Goal: Information Seeking & Learning: Learn about a topic

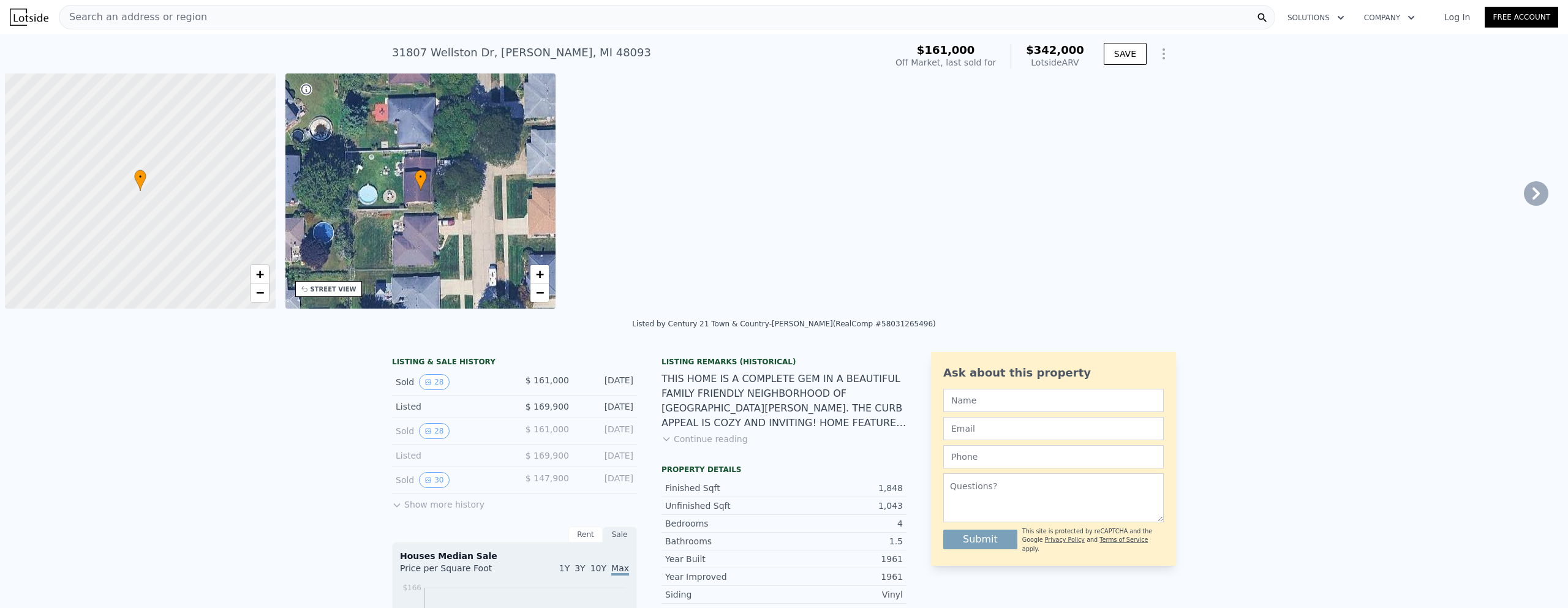
scroll to position [0, 5]
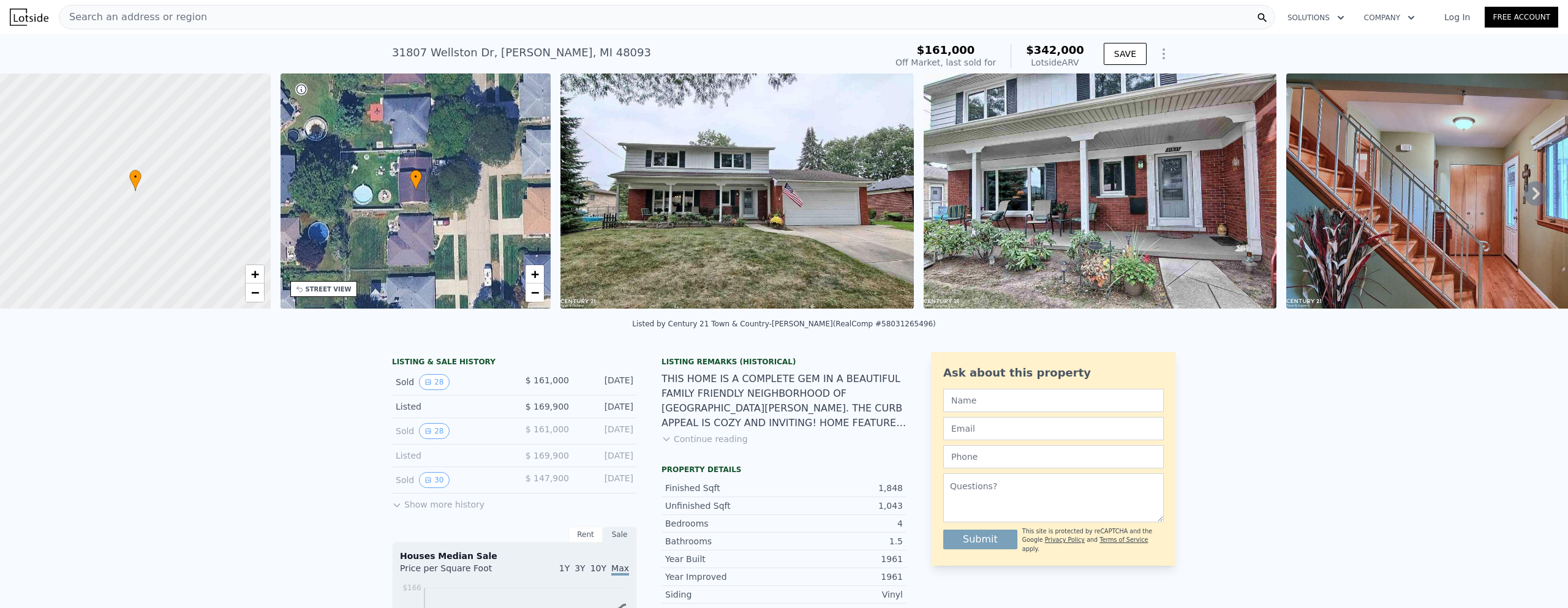
click at [426, 23] on div "Search an address or region" at bounding box center [667, 16] width 1217 height 25
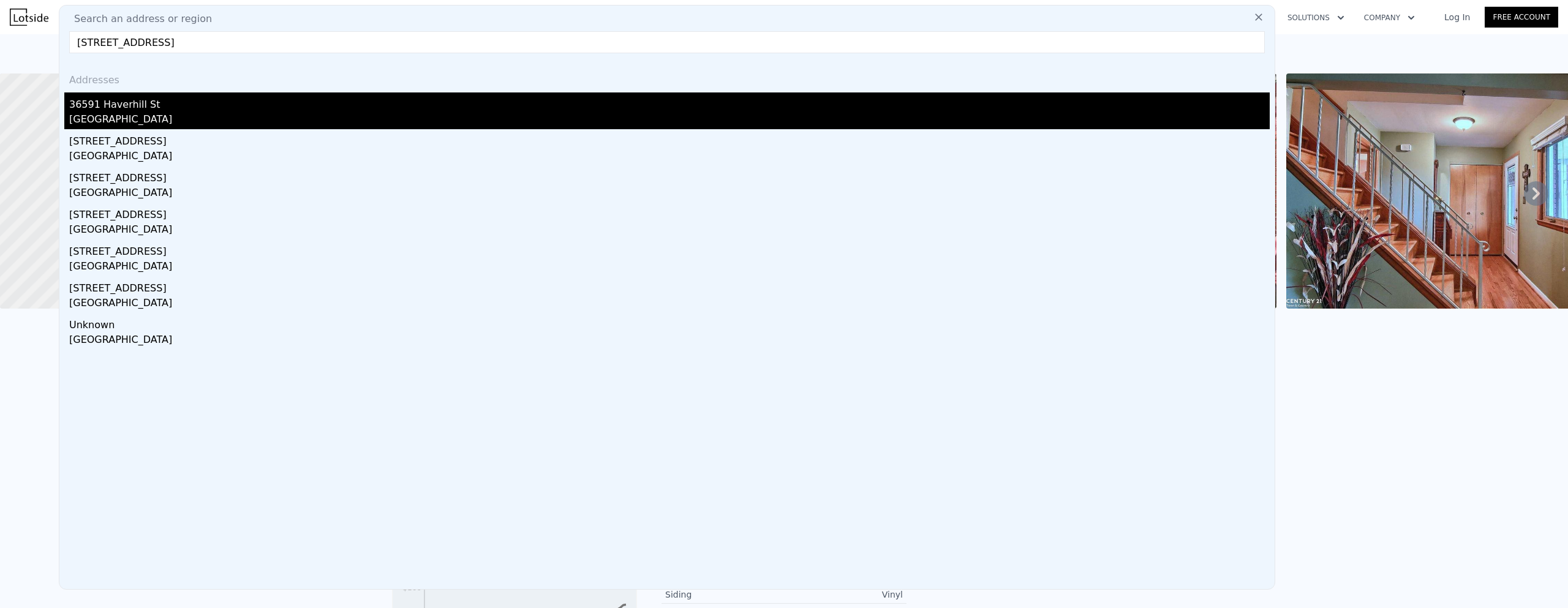
type input "[STREET_ADDRESS]"
click at [230, 109] on div "36591 Haverhill St" at bounding box center [670, 101] width 1200 height 19
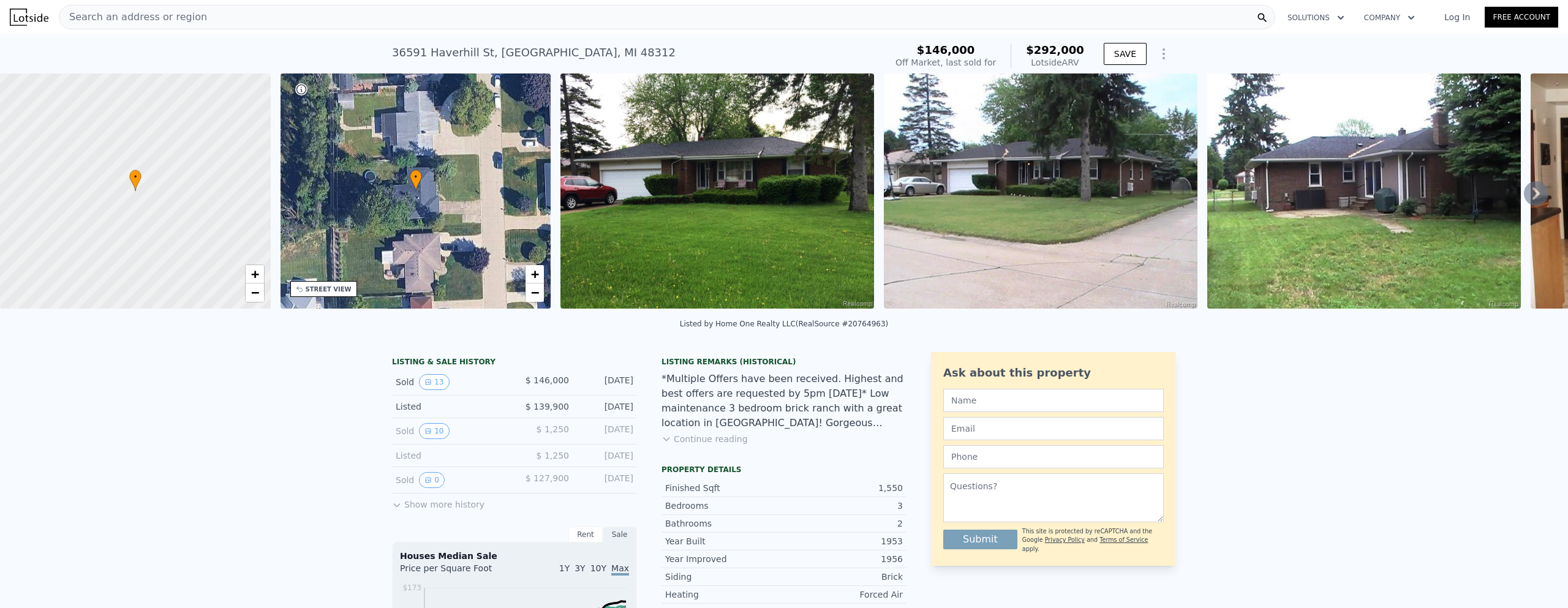
click at [664, 180] on img at bounding box center [717, 190] width 314 height 235
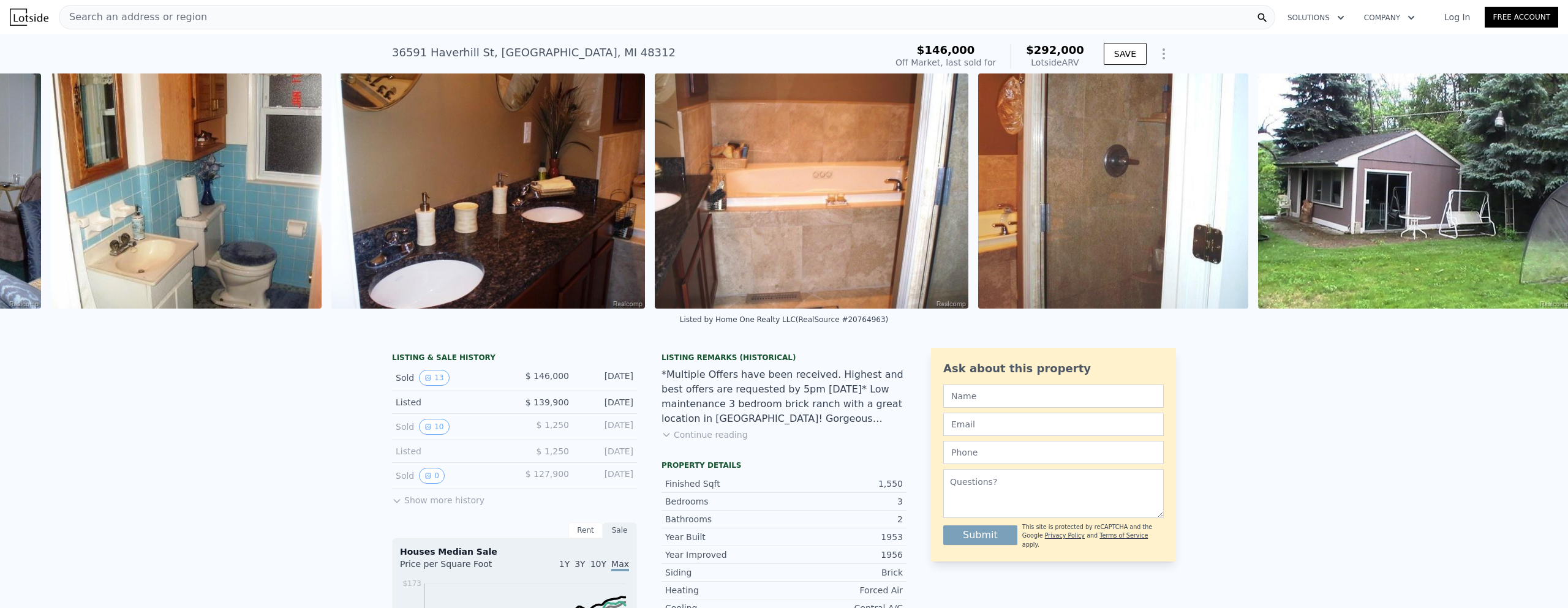
scroll to position [0, 3120]
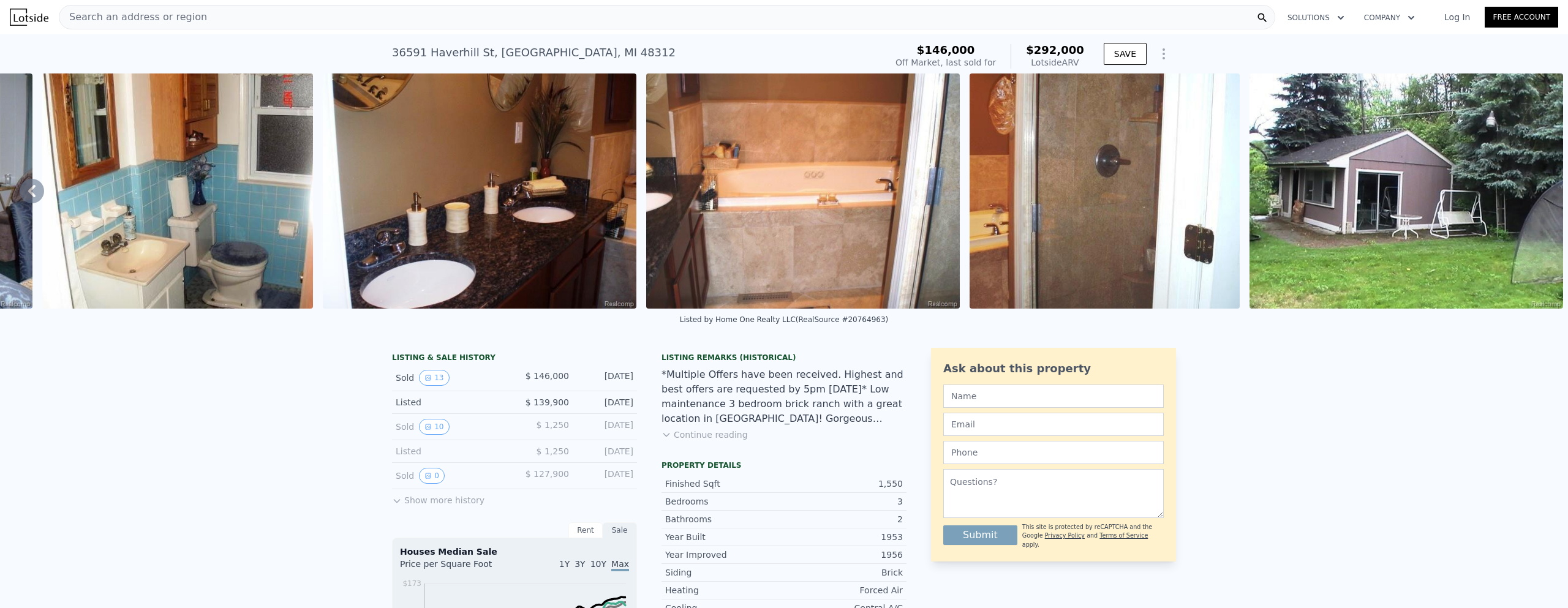
click at [712, 441] on button "Continue reading" at bounding box center [704, 434] width 86 height 12
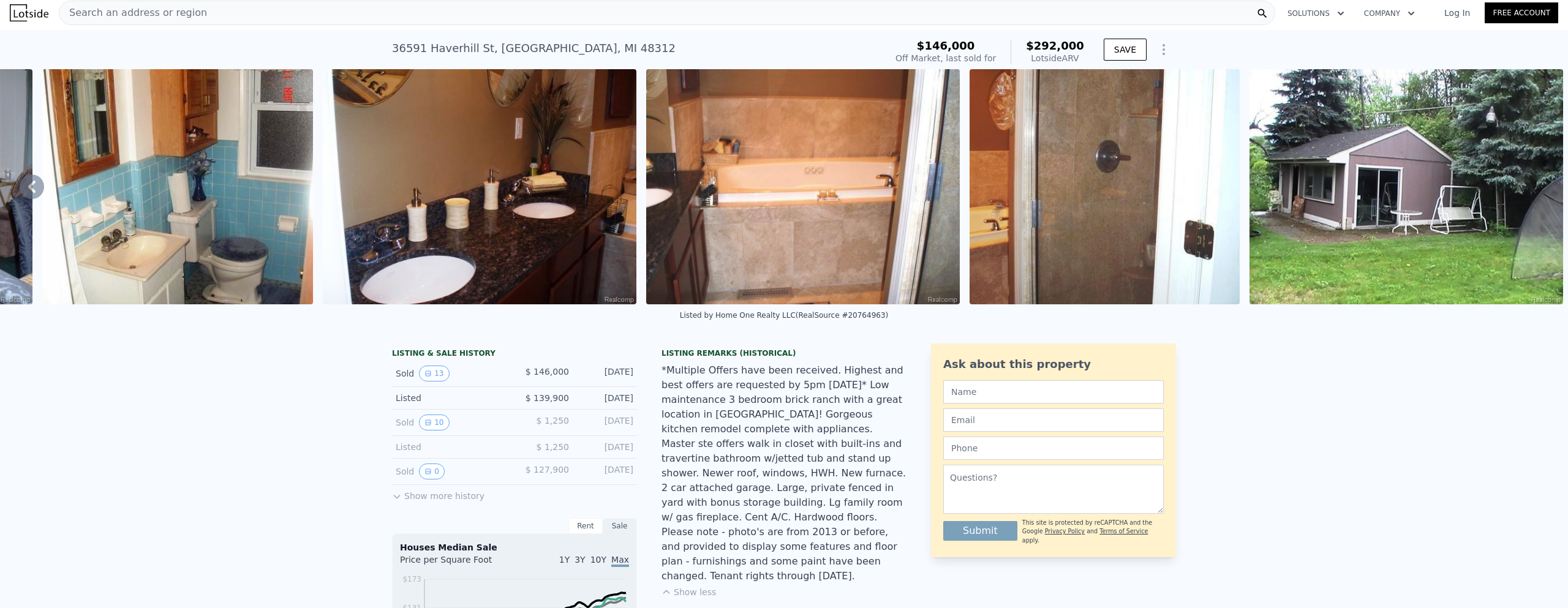
scroll to position [0, 0]
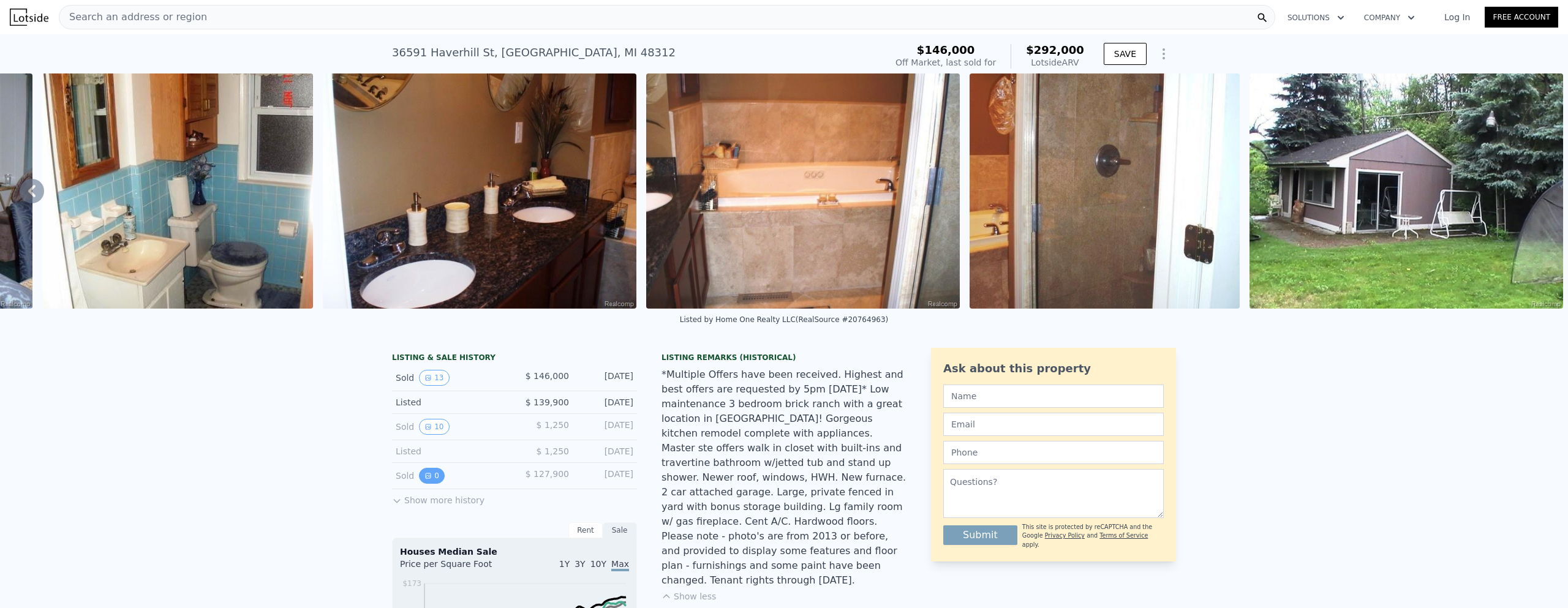
click at [427, 484] on button "0" at bounding box center [432, 475] width 26 height 16
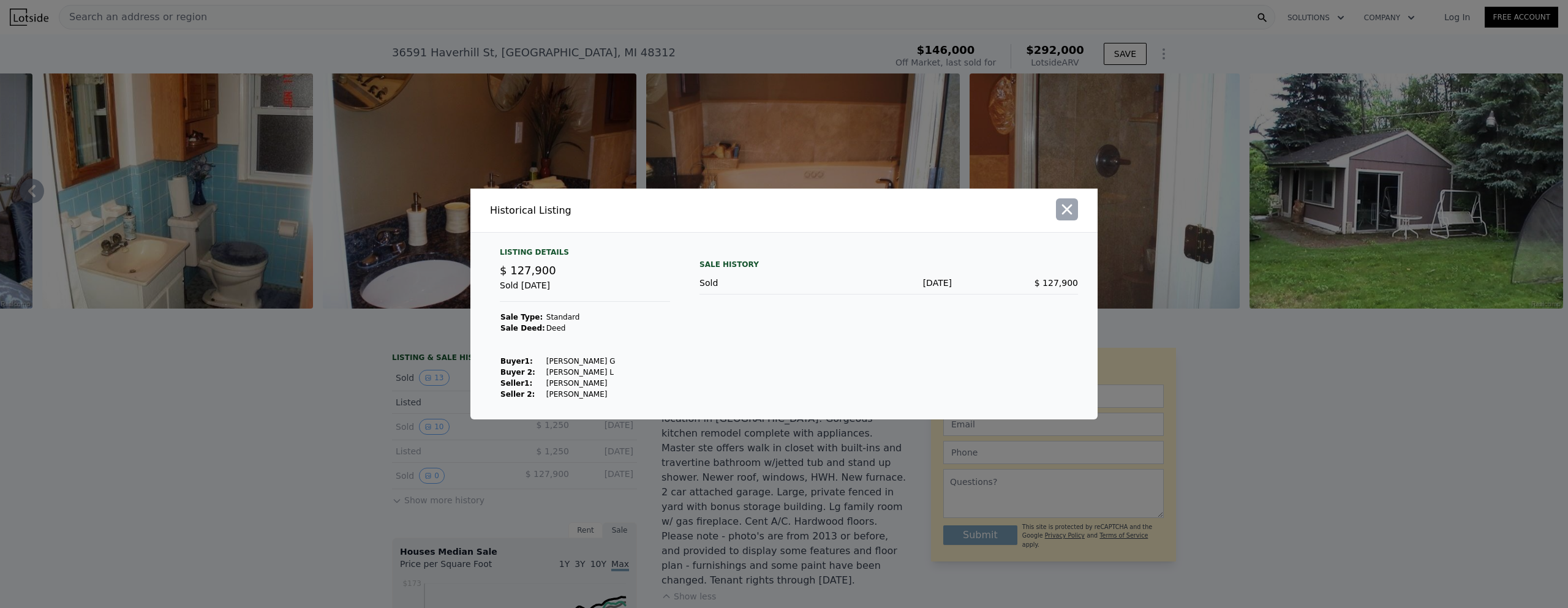
click at [1073, 205] on icon "button" at bounding box center [1067, 209] width 17 height 17
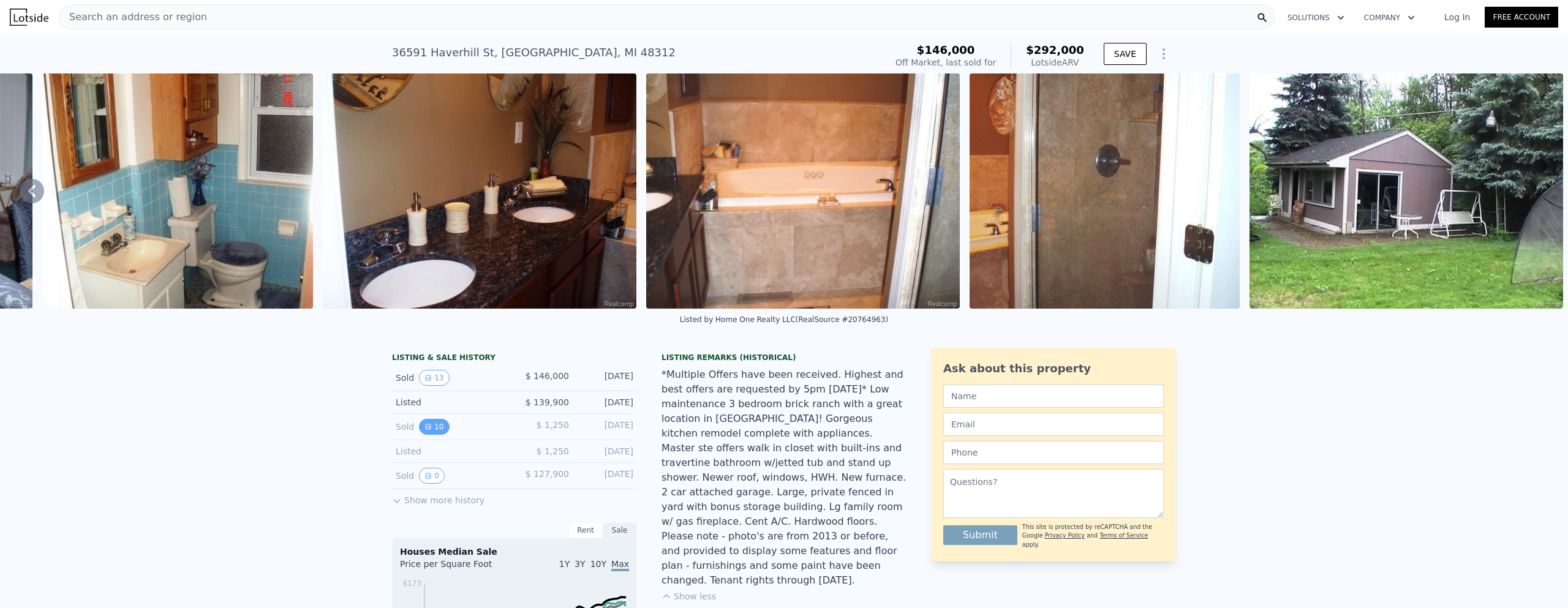
click at [419, 432] on button "10" at bounding box center [434, 426] width 30 height 16
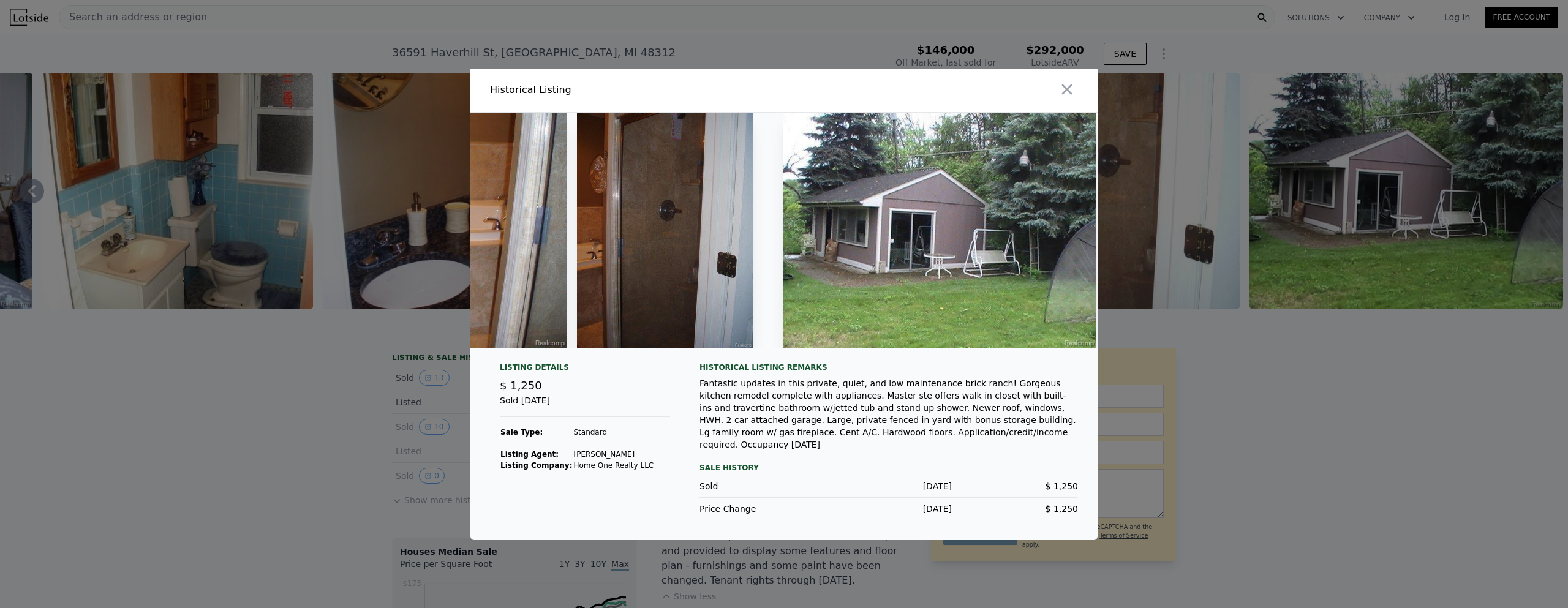
scroll to position [0, 2508]
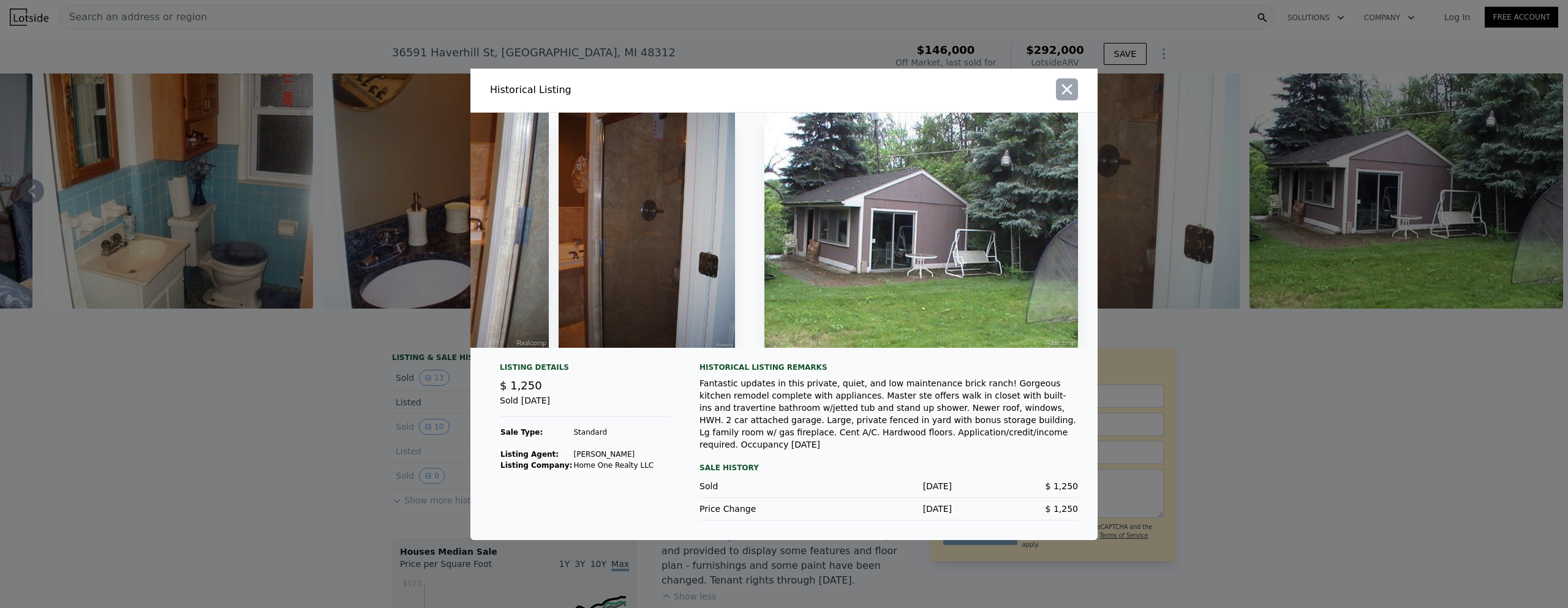
click at [1072, 90] on icon "button" at bounding box center [1067, 89] width 17 height 17
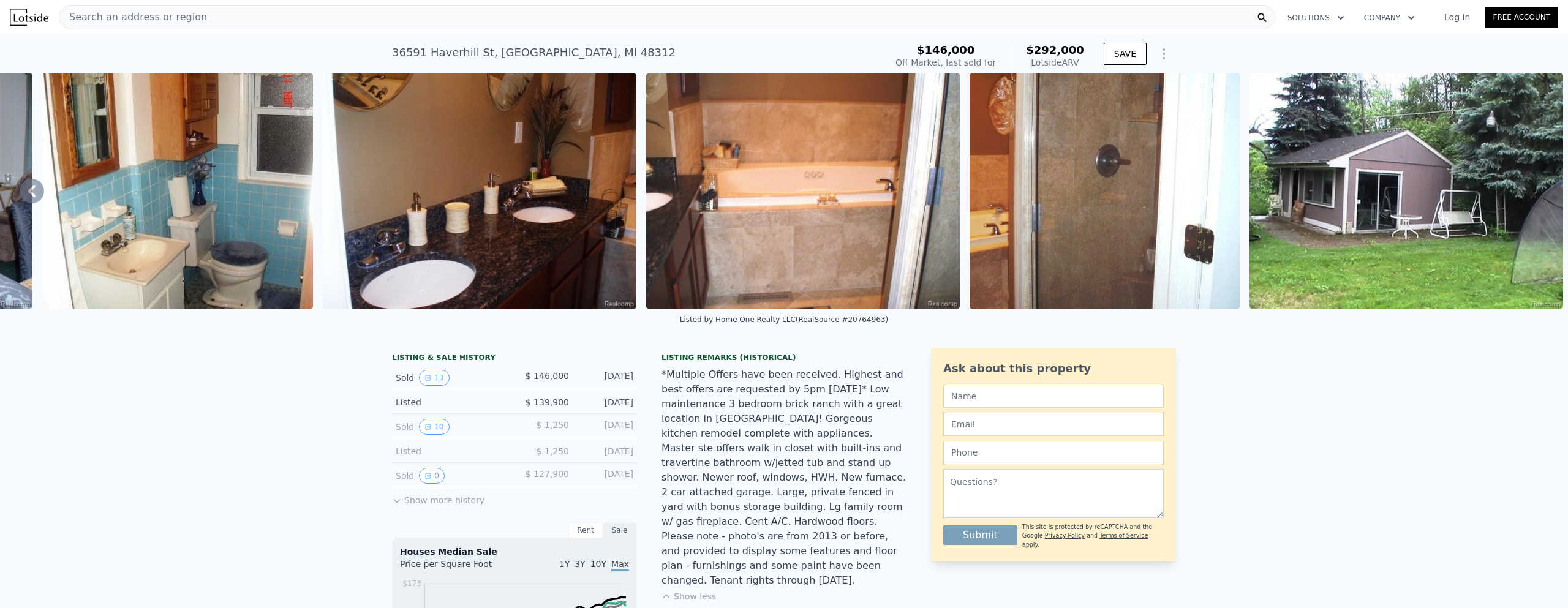
click at [618, 21] on div "Search an address or region" at bounding box center [667, 16] width 1217 height 25
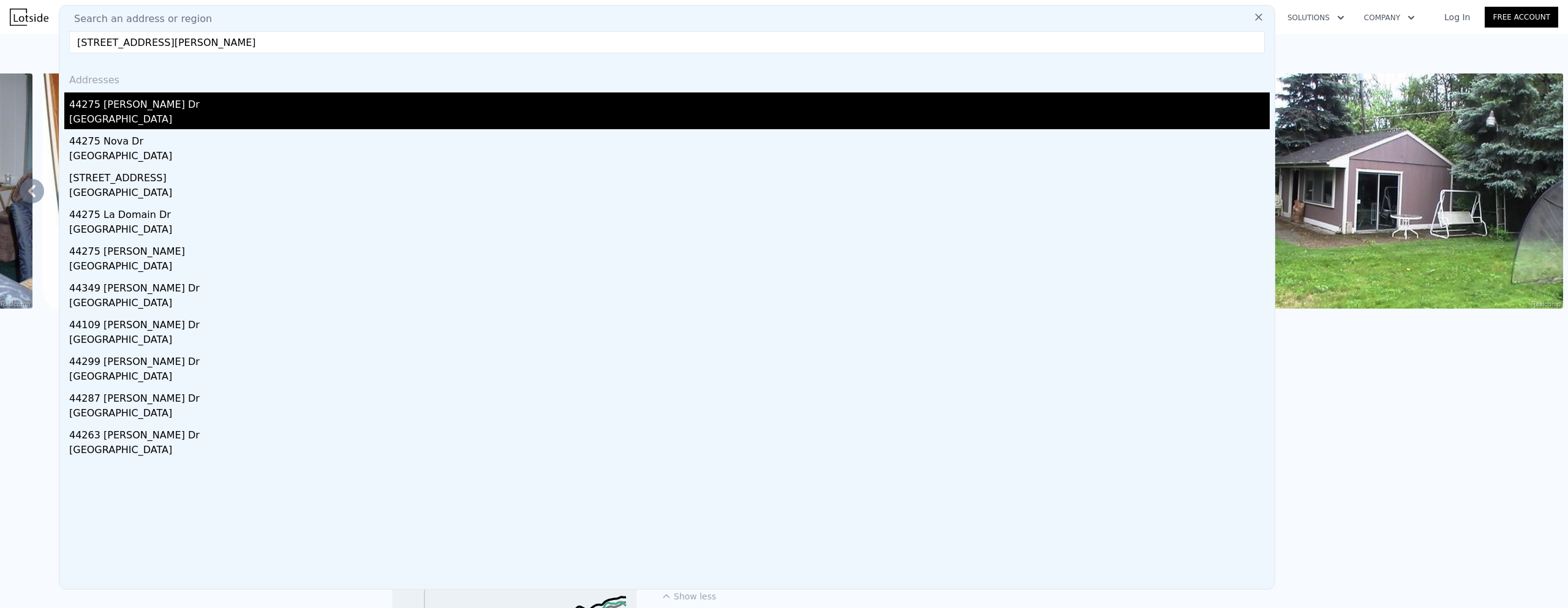
type input "[STREET_ADDRESS][PERSON_NAME]"
click at [192, 108] on div "44275 [PERSON_NAME] Dr" at bounding box center [670, 101] width 1200 height 19
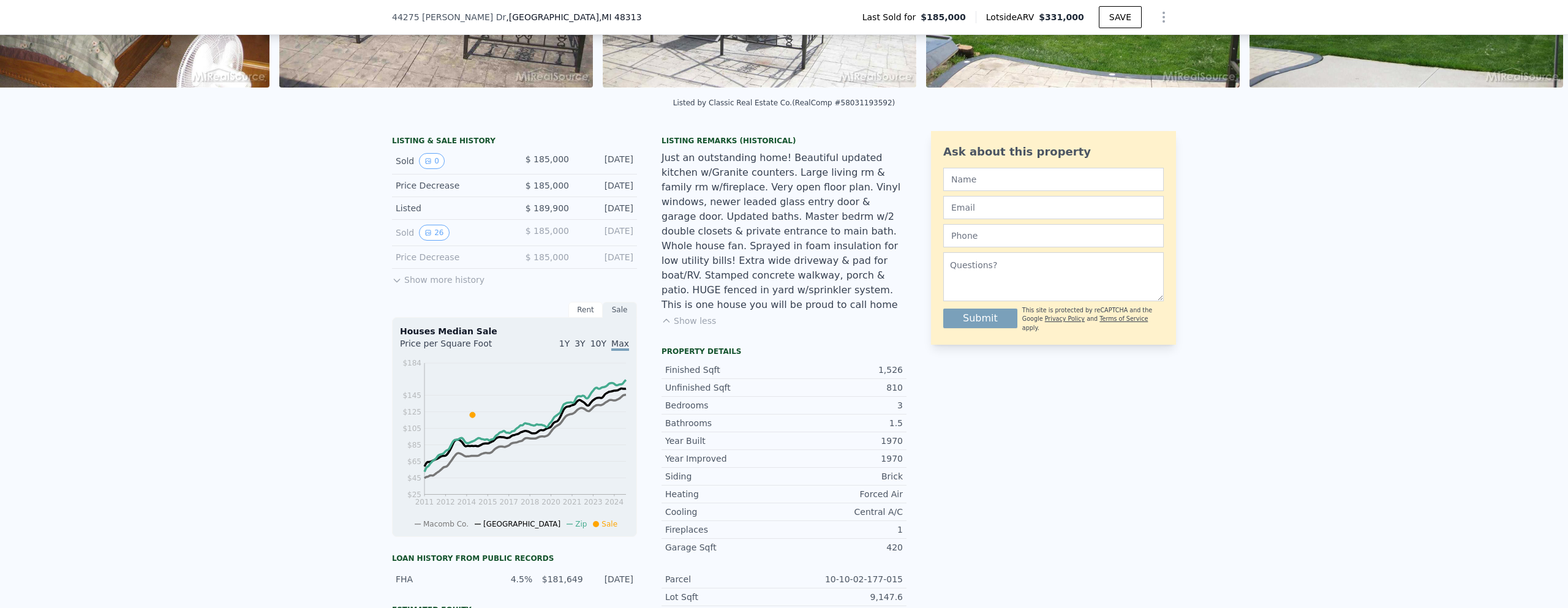
scroll to position [179, 0]
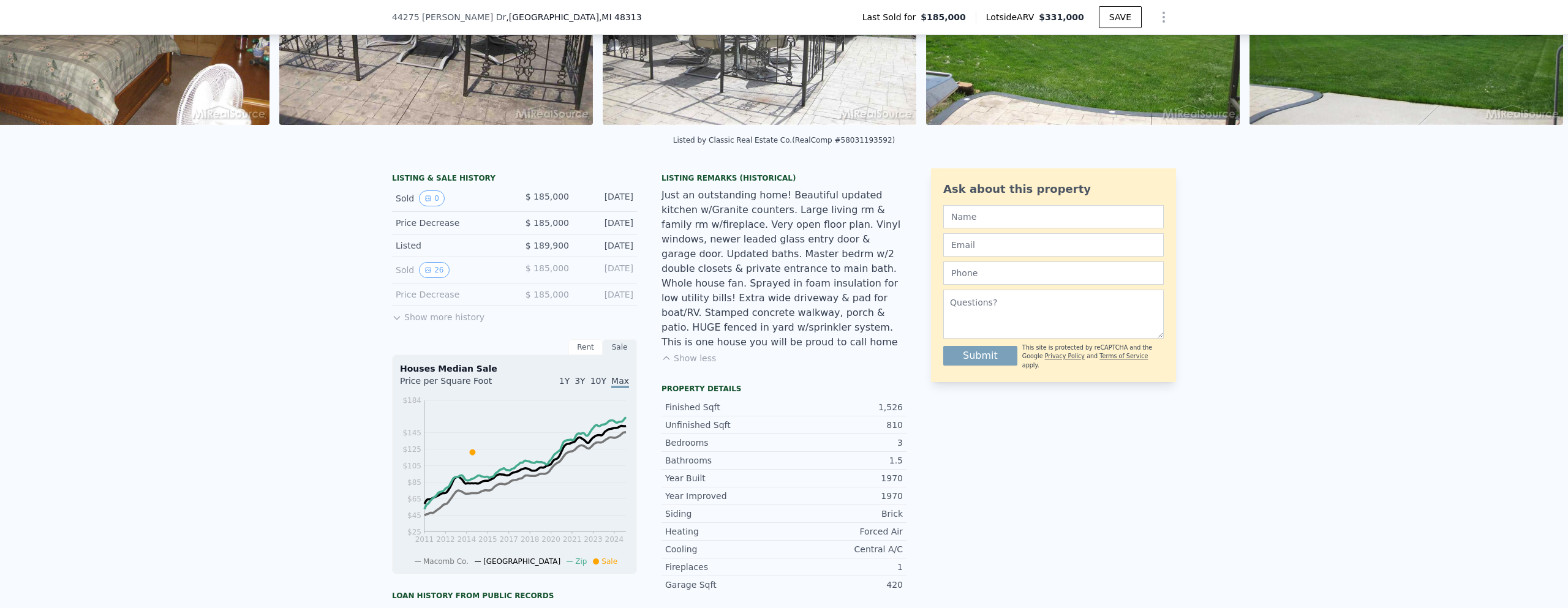
click at [386, 322] on div "LISTING & SALE HISTORY Sold 0 $ 185,000 [DATE] Price Decrease $ 185,000 [DATE] …" at bounding box center [784, 606] width 1568 height 896
click at [393, 323] on icon at bounding box center [396, 317] width 10 height 10
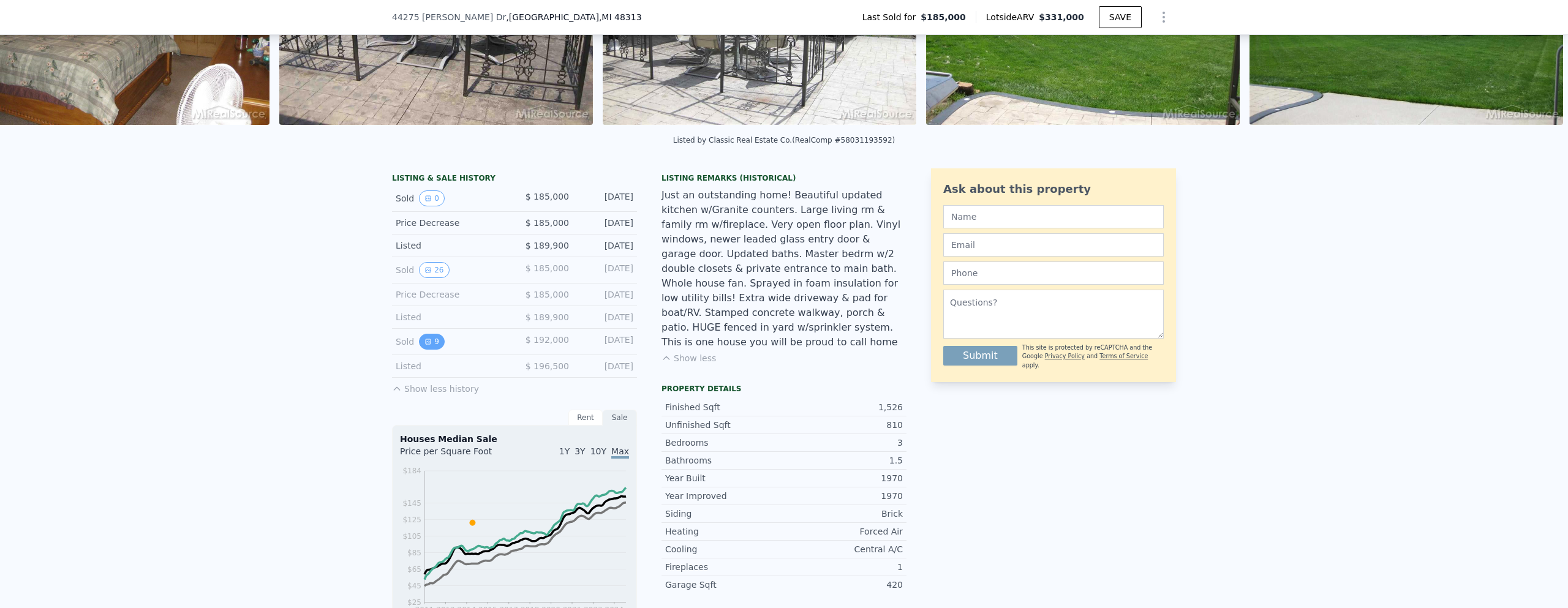
click at [429, 349] on button "9" at bounding box center [432, 341] width 26 height 16
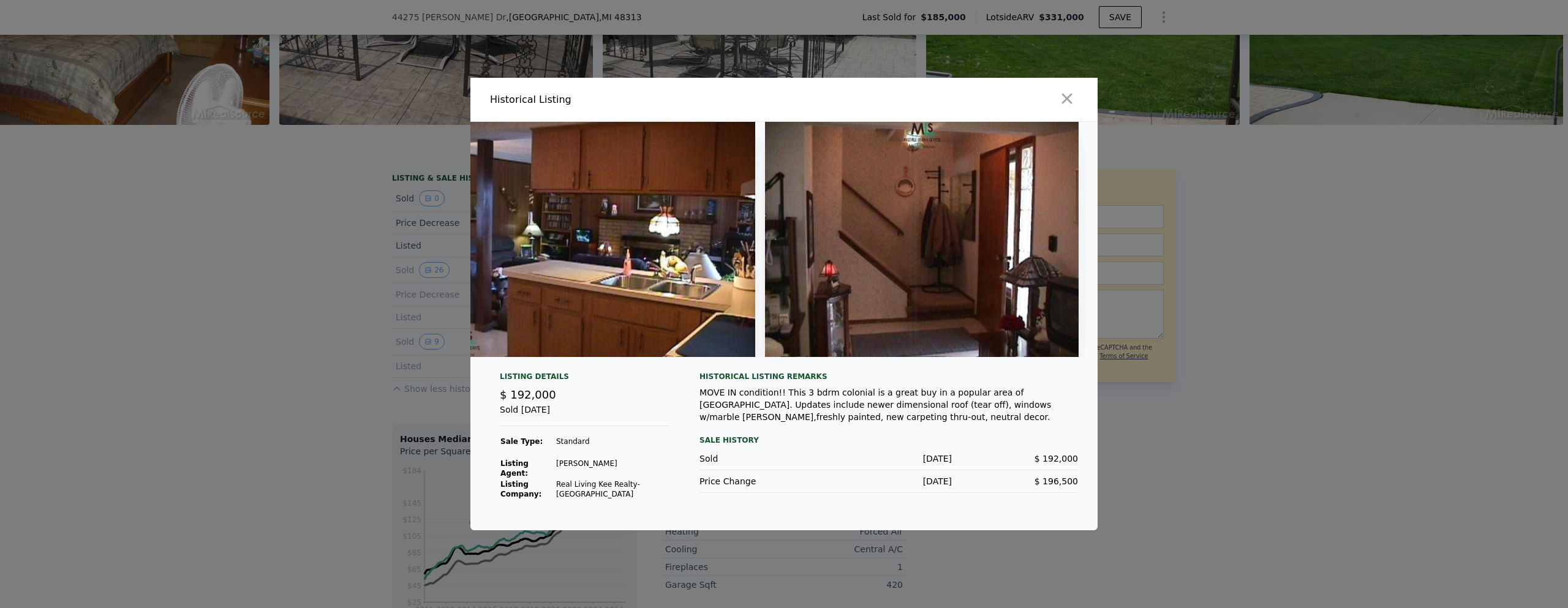
scroll to position [0, 2342]
click at [1074, 100] on icon "button" at bounding box center [1067, 98] width 17 height 17
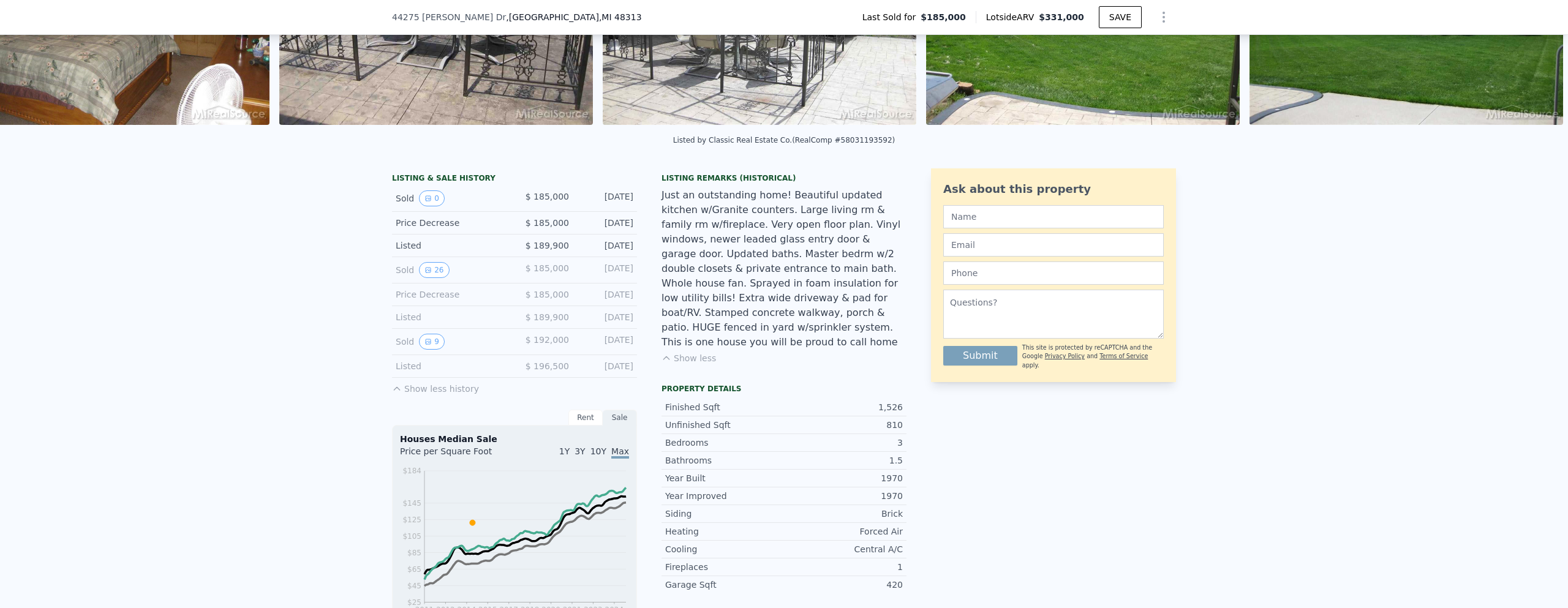
click at [449, 15] on span "44275 [PERSON_NAME] Dr" at bounding box center [448, 16] width 114 height 12
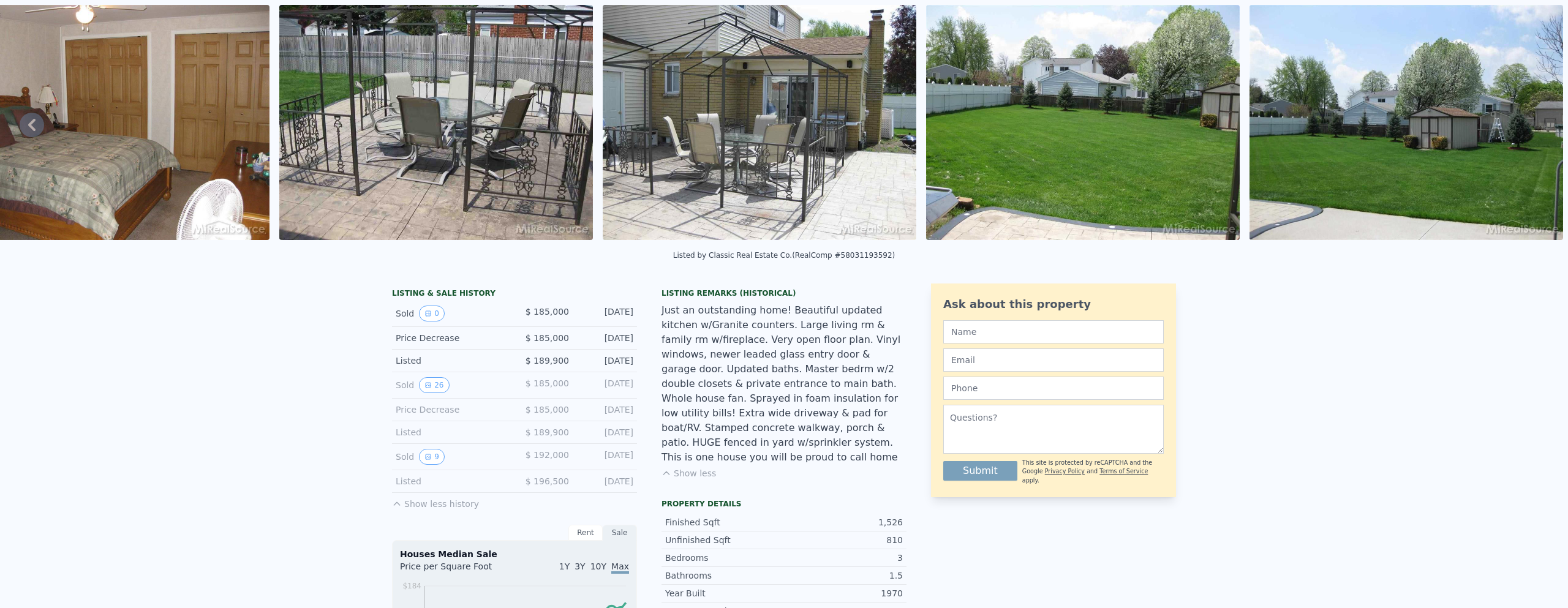
scroll to position [0, 0]
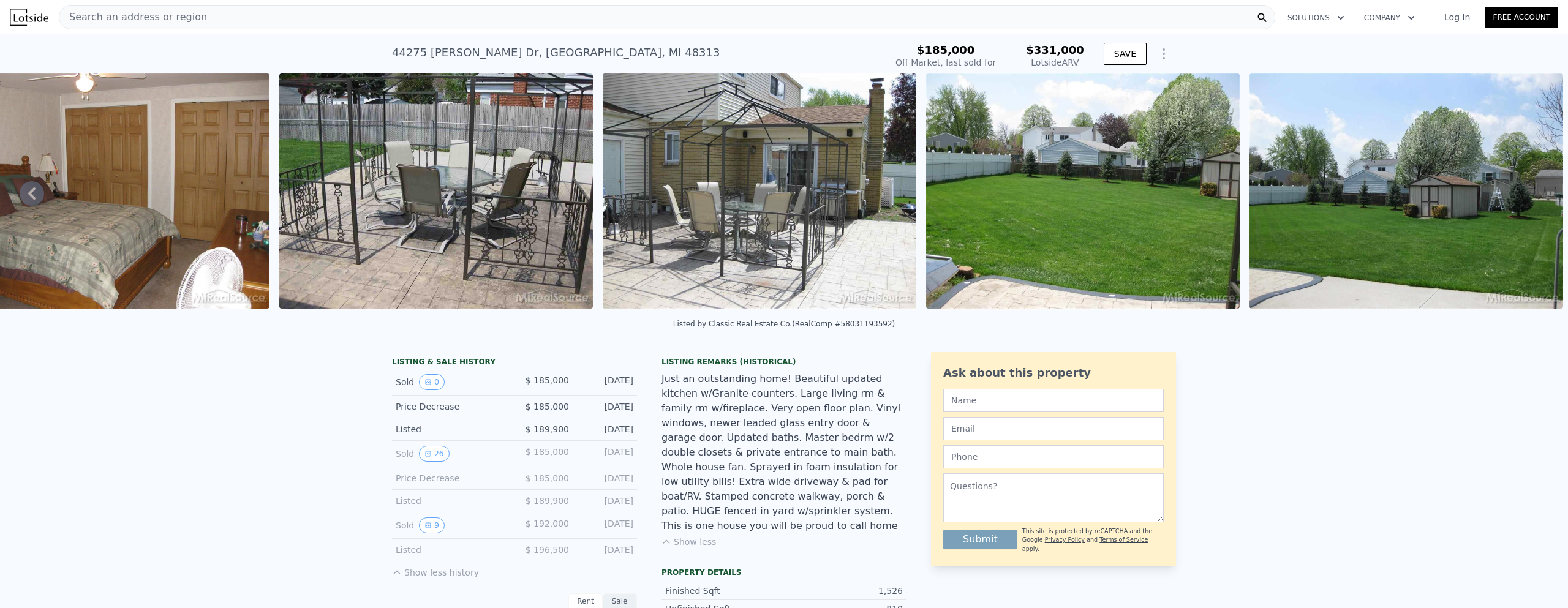
click at [220, 16] on div "Search an address or region" at bounding box center [667, 16] width 1217 height 25
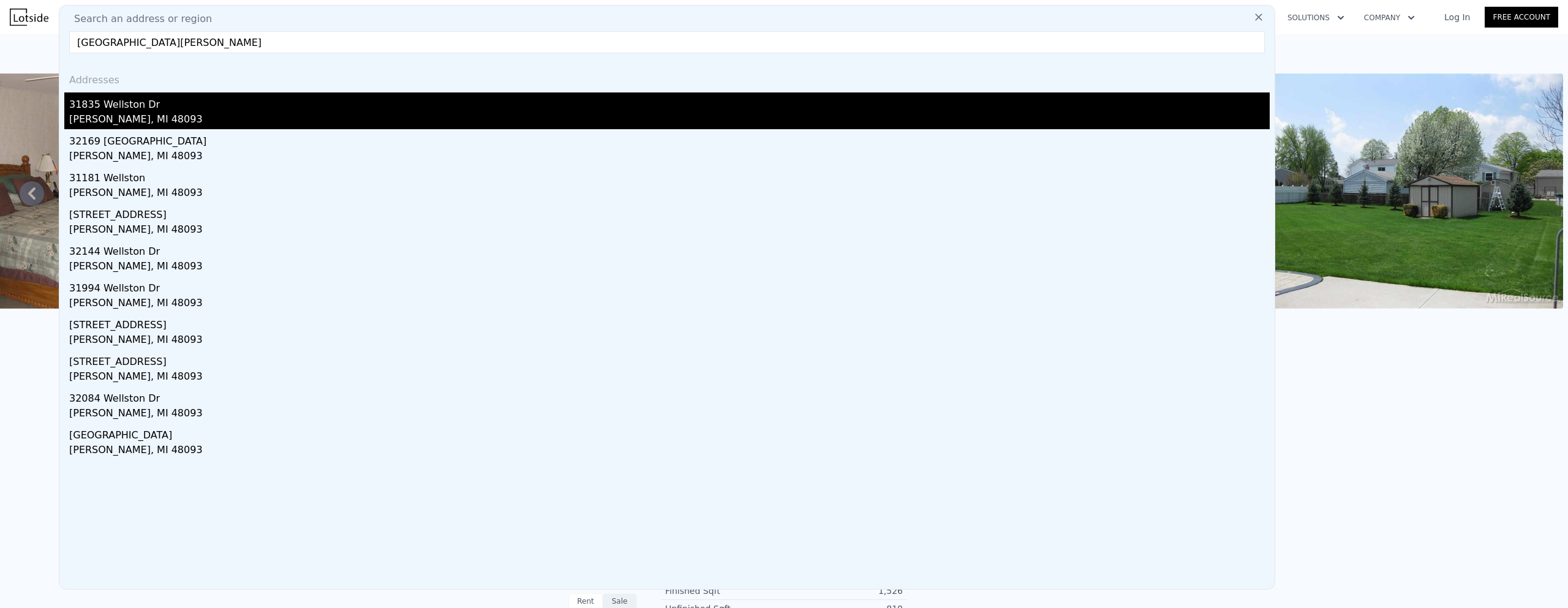
type input "[GEOGRAPHIC_DATA][PERSON_NAME]"
click at [156, 112] on div "31835 Wellston Dr" at bounding box center [670, 101] width 1200 height 19
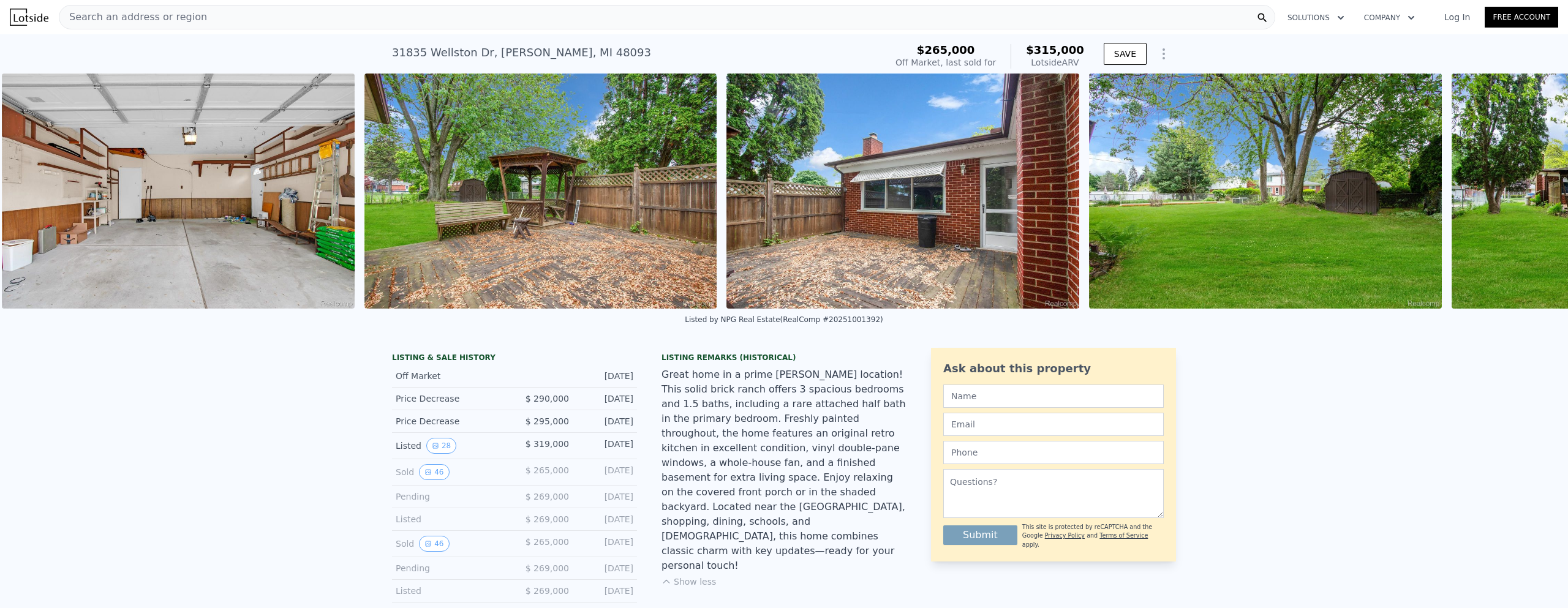
scroll to position [0, 8534]
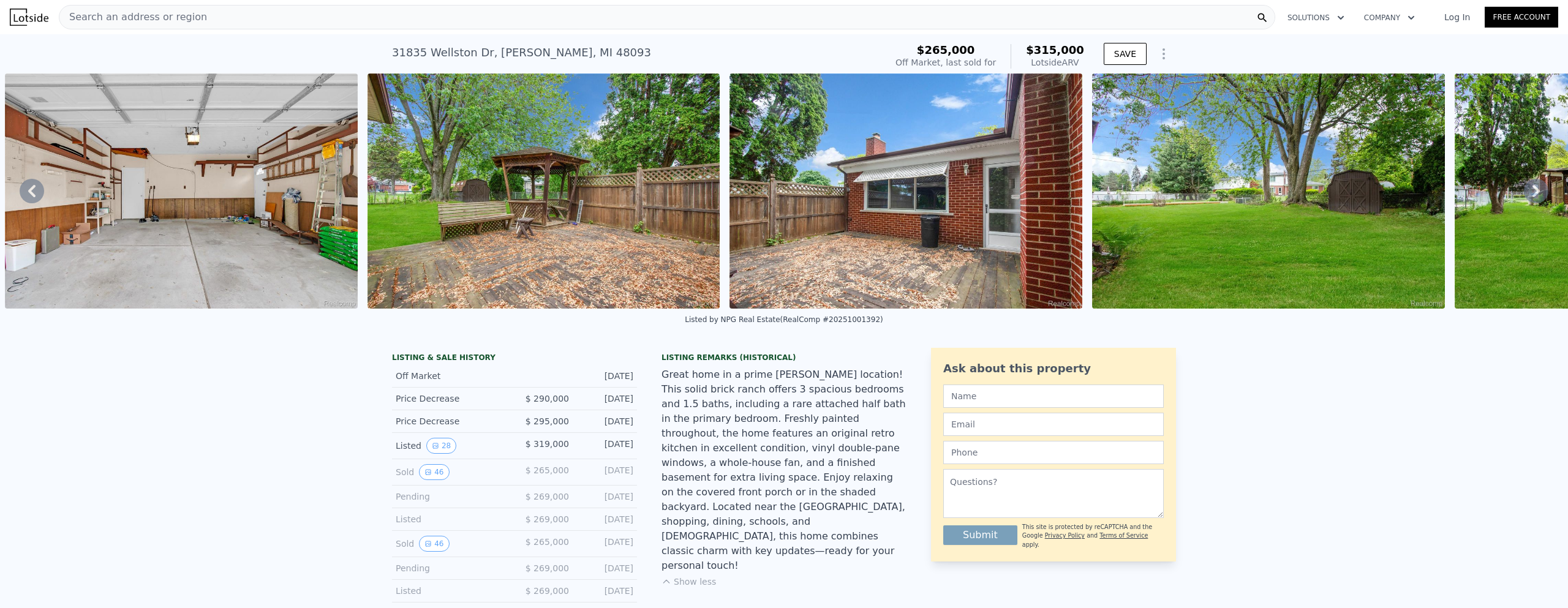
click at [228, 9] on div "Search an address or region" at bounding box center [667, 16] width 1217 height 25
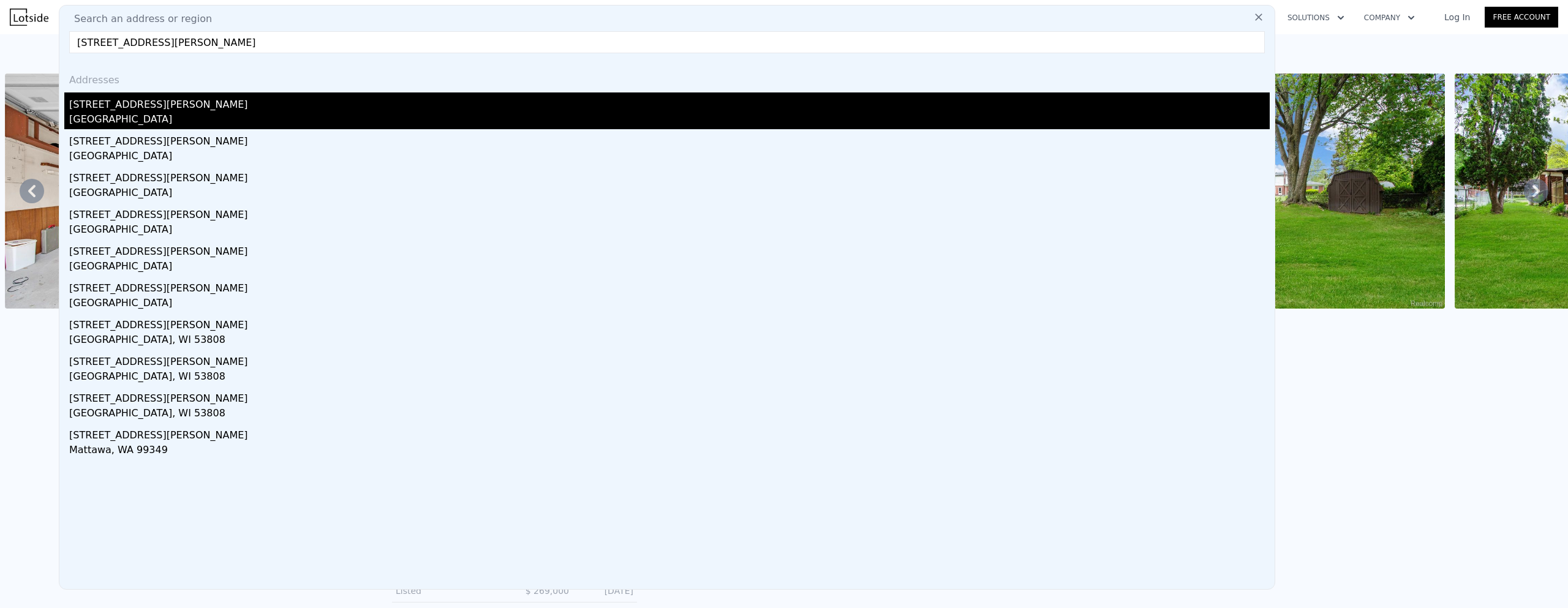
type input "[STREET_ADDRESS][PERSON_NAME]"
click at [156, 103] on div "[STREET_ADDRESS][PERSON_NAME]" at bounding box center [670, 101] width 1200 height 19
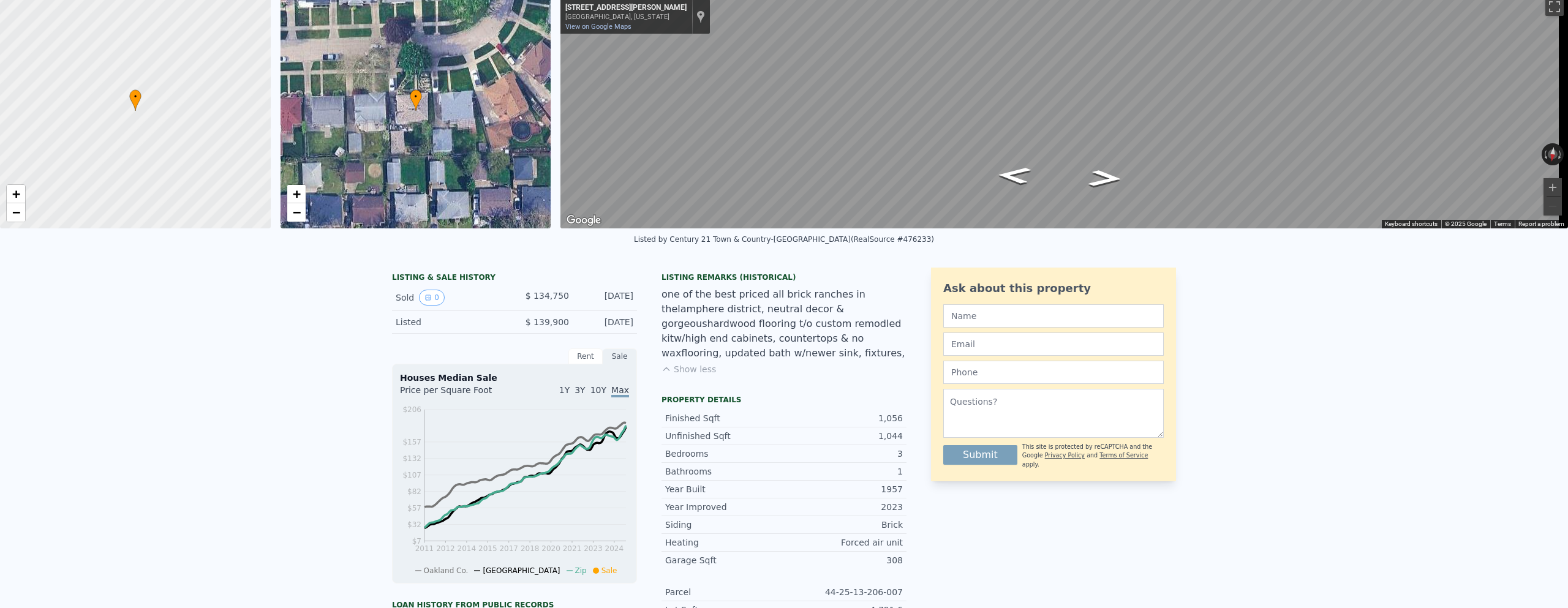
scroll to position [5, 0]
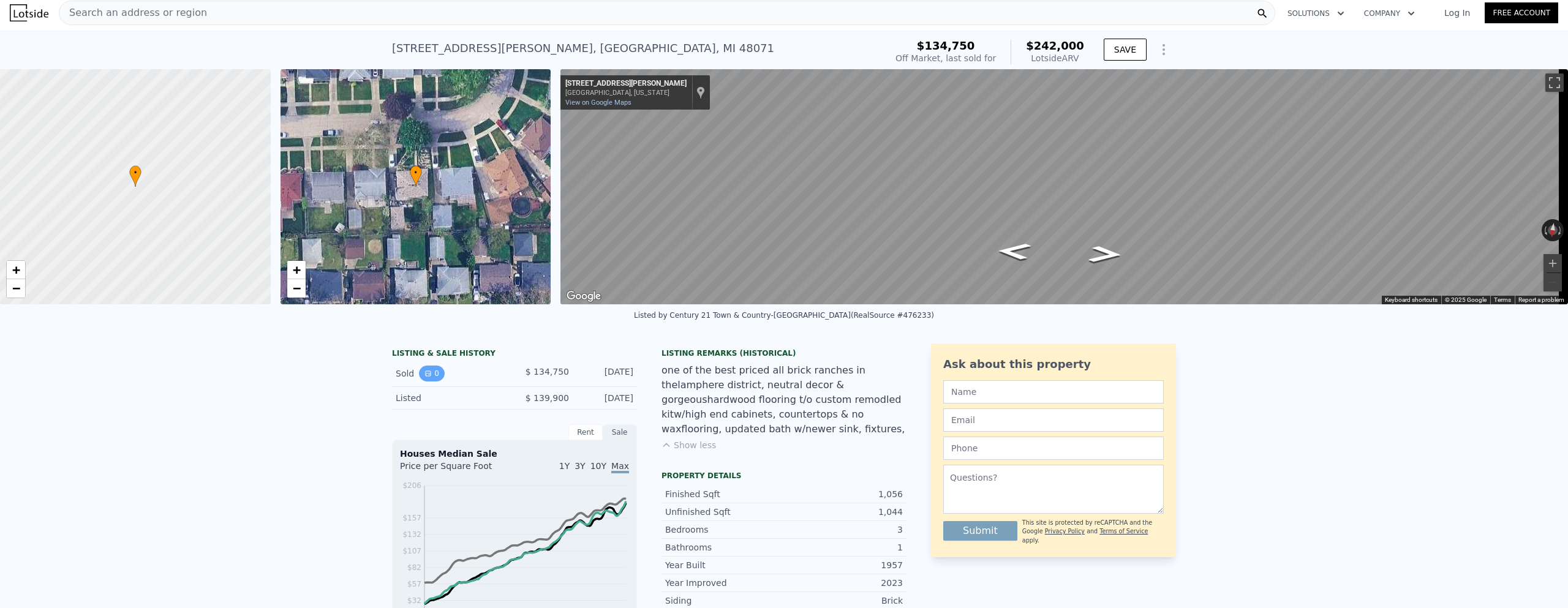
click at [427, 381] on button "0" at bounding box center [432, 373] width 26 height 16
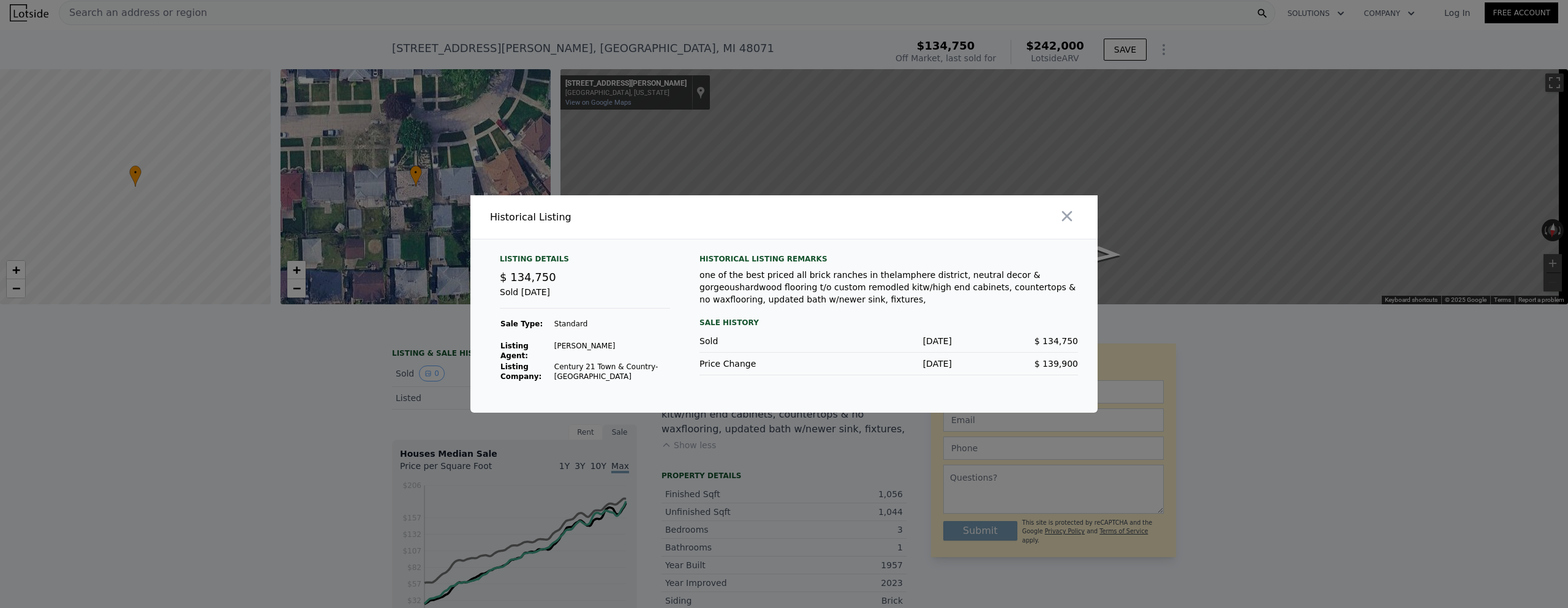
click at [303, 375] on div at bounding box center [784, 304] width 1568 height 608
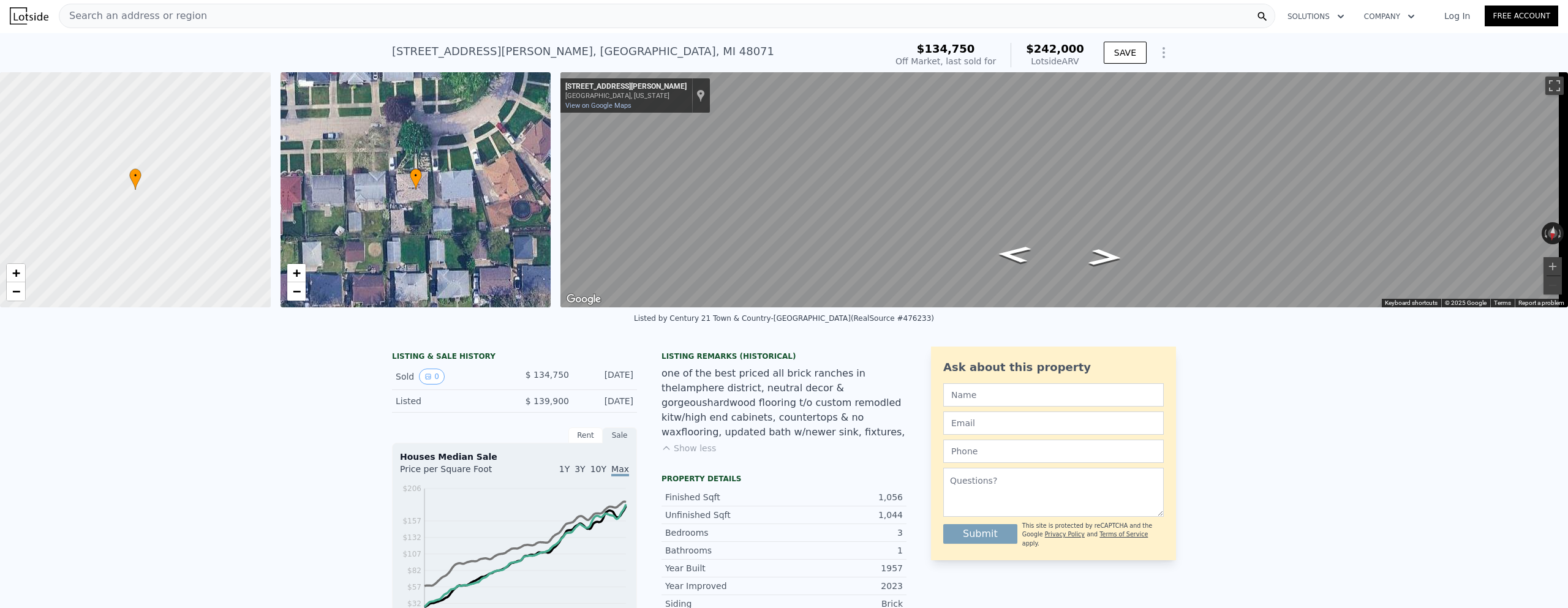
scroll to position [0, 0]
click at [1101, 258] on icon "Go West, Maureen Ave" at bounding box center [1105, 258] width 62 height 25
click at [118, 16] on span "Search an address or region" at bounding box center [133, 17] width 147 height 15
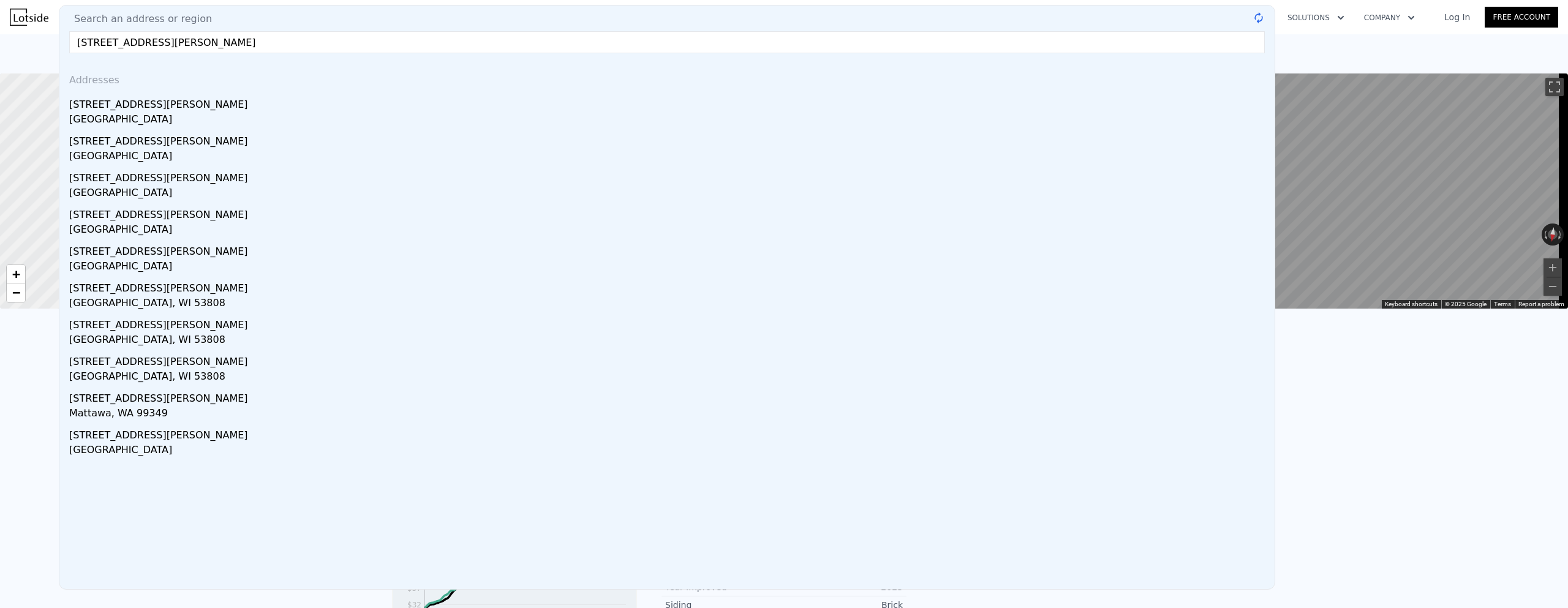
type input "[STREET_ADDRESS][PERSON_NAME]"
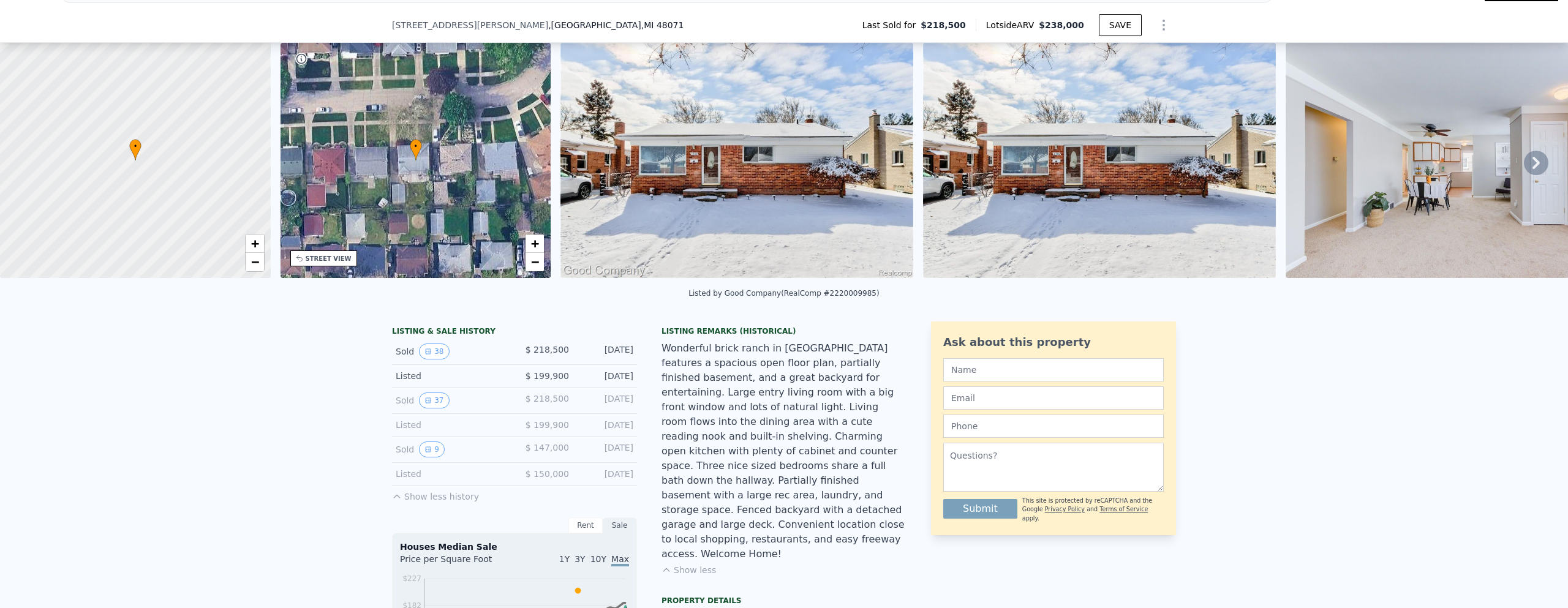
scroll to position [57, 0]
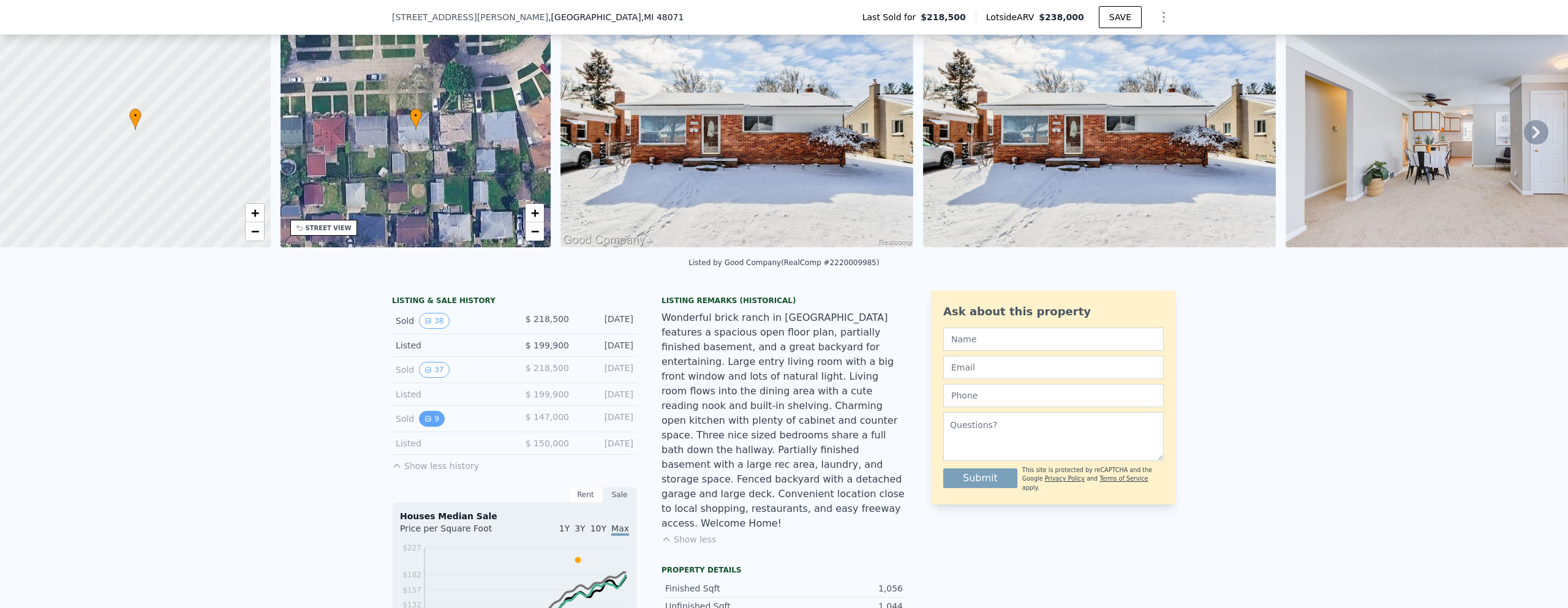
click at [425, 421] on icon "View historical data" at bounding box center [427, 418] width 5 height 5
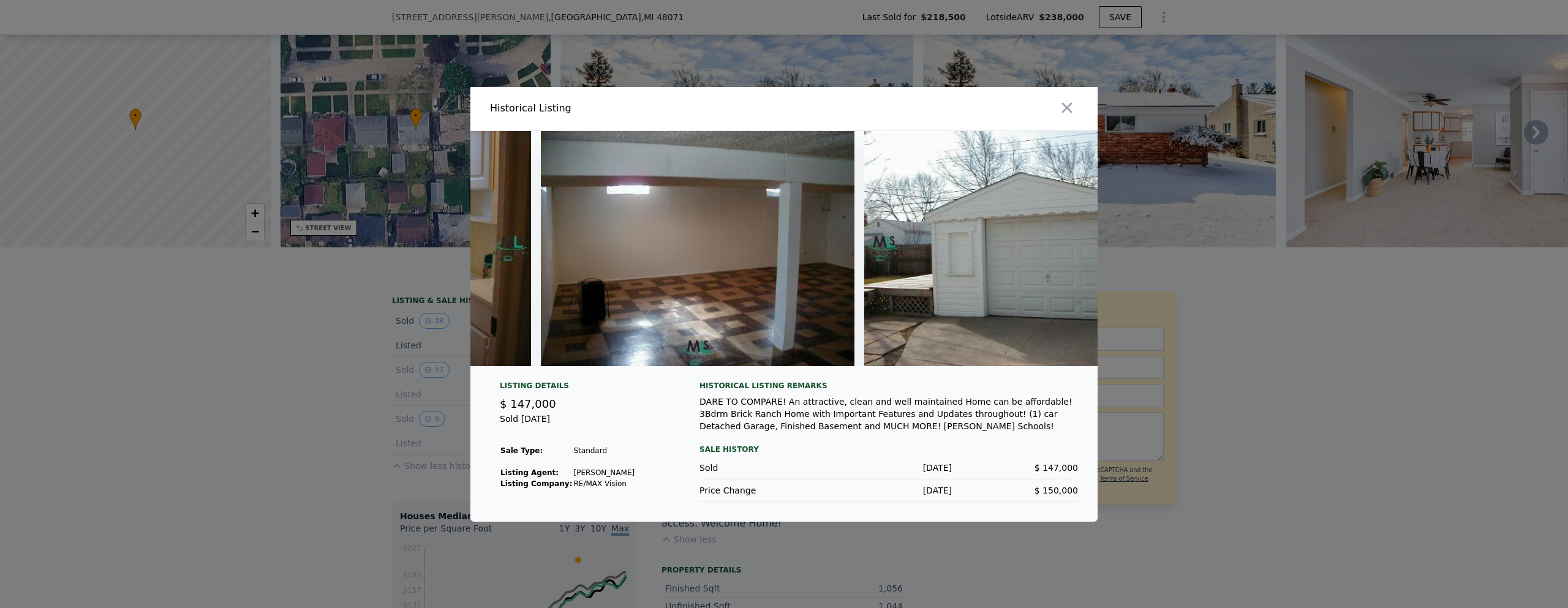
scroll to position [0, 2303]
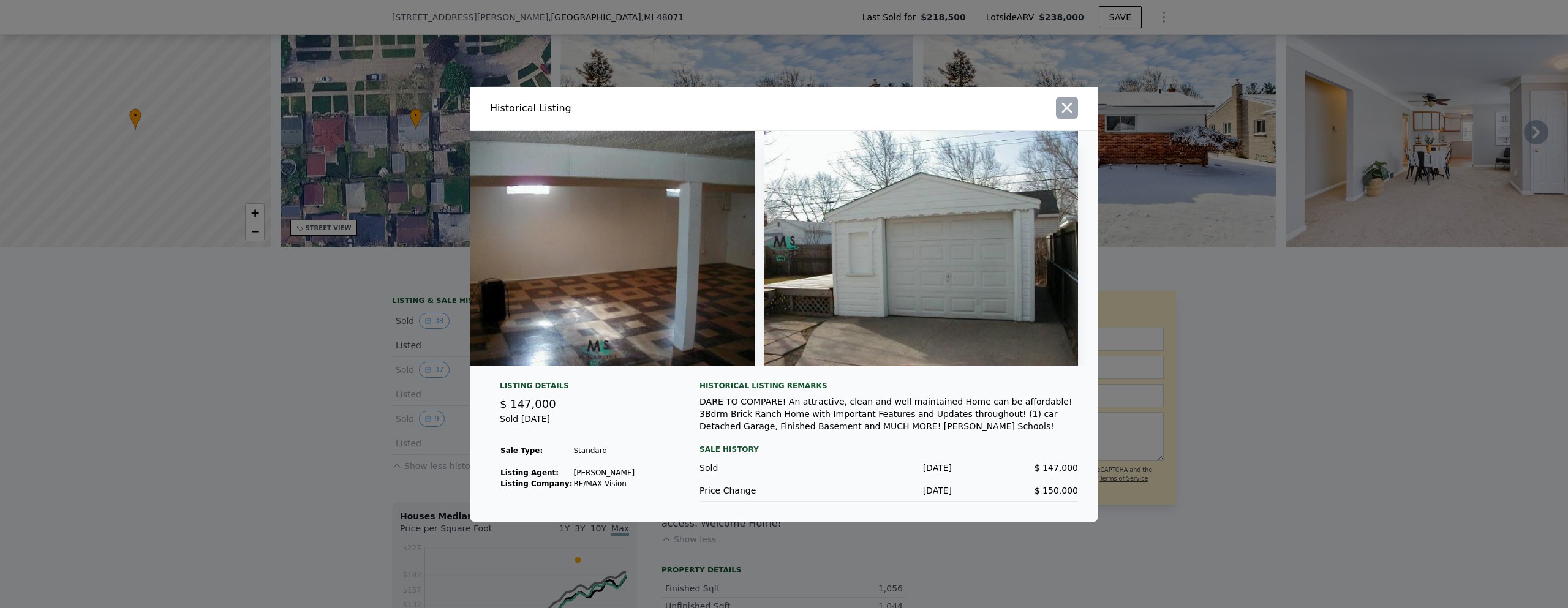
click at [1075, 101] on icon "button" at bounding box center [1067, 107] width 17 height 17
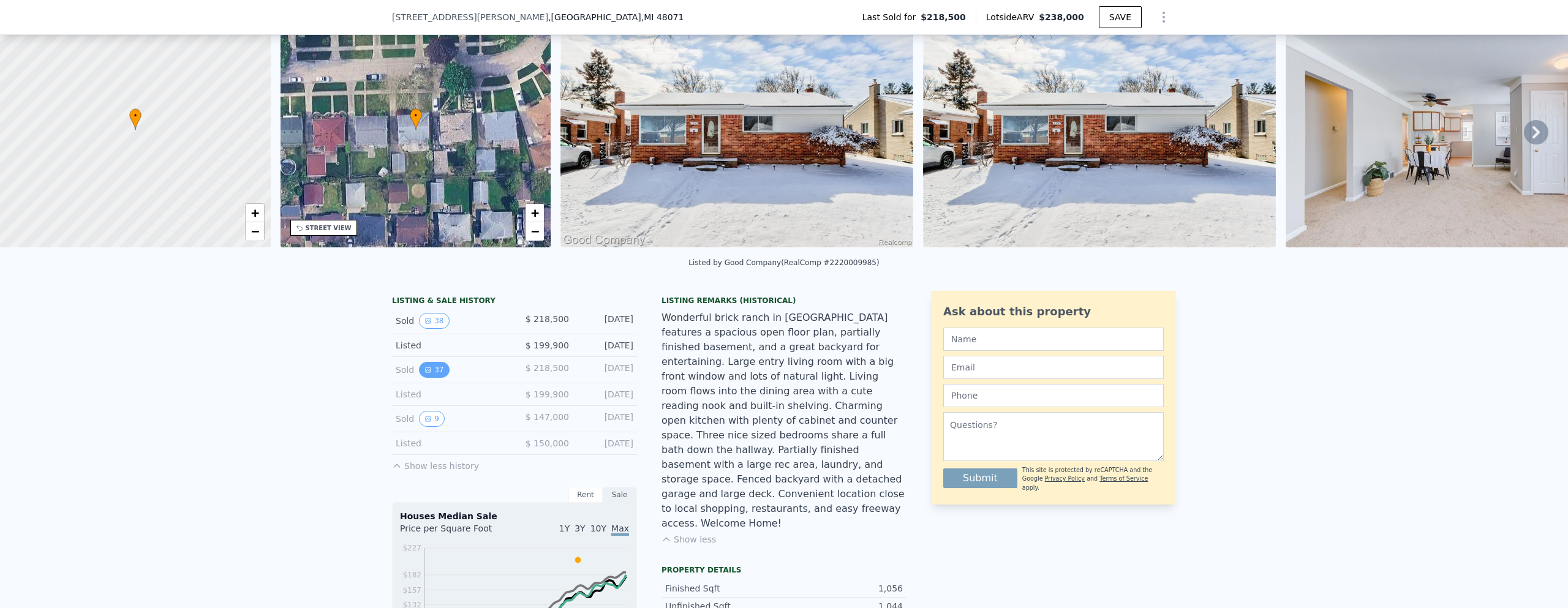
click at [431, 378] on button "37" at bounding box center [434, 369] width 30 height 16
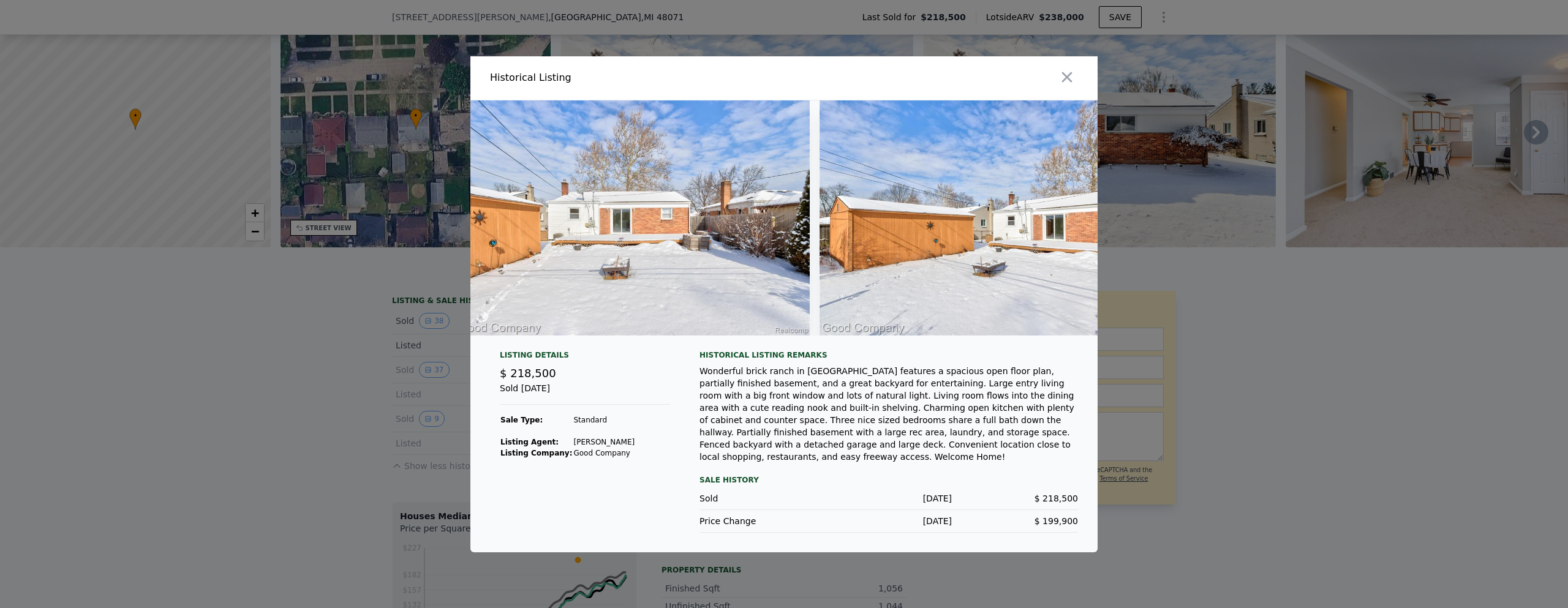
scroll to position [0, 12841]
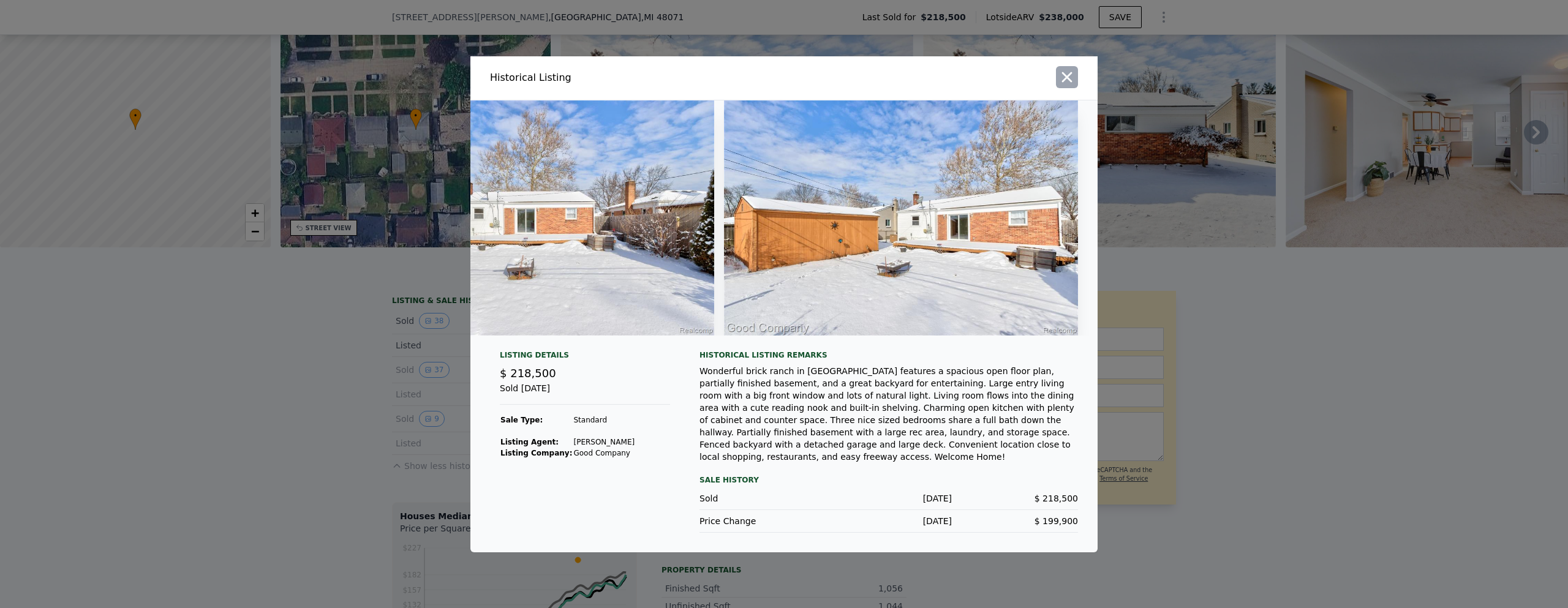
click at [1067, 79] on icon "button" at bounding box center [1067, 76] width 10 height 10
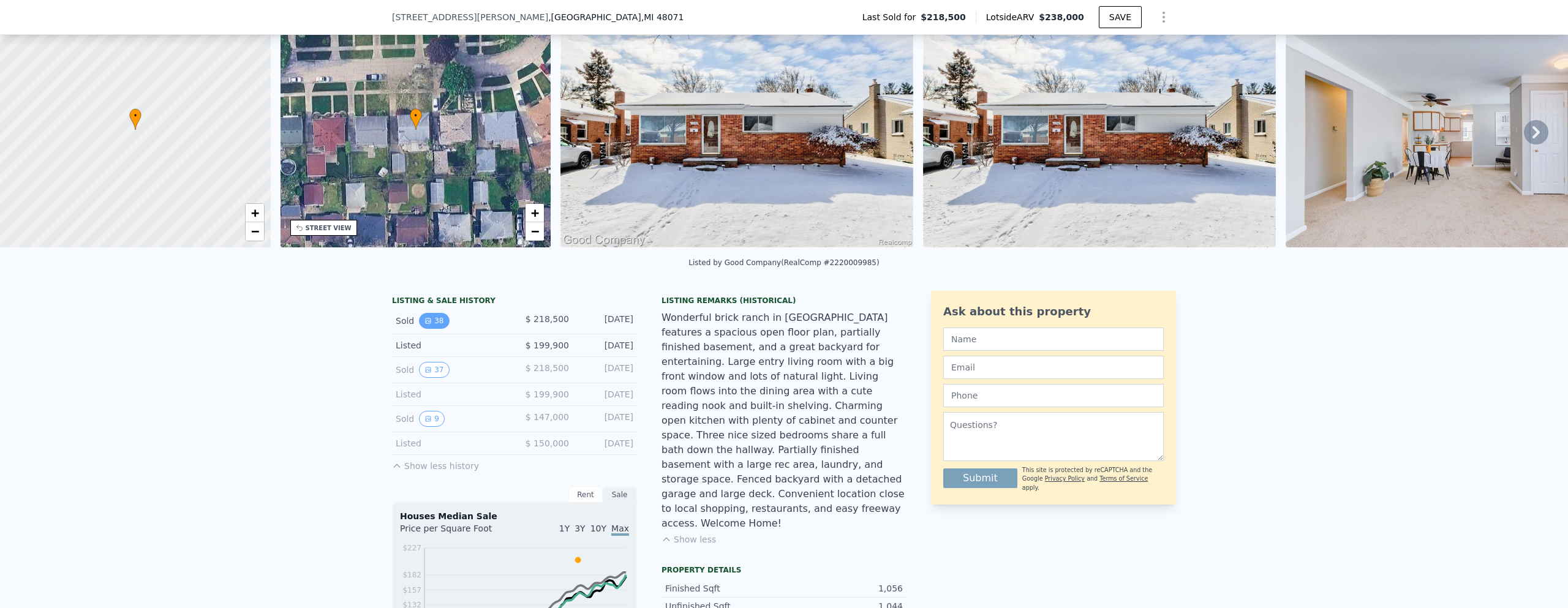
click at [429, 329] on button "38" at bounding box center [434, 320] width 30 height 16
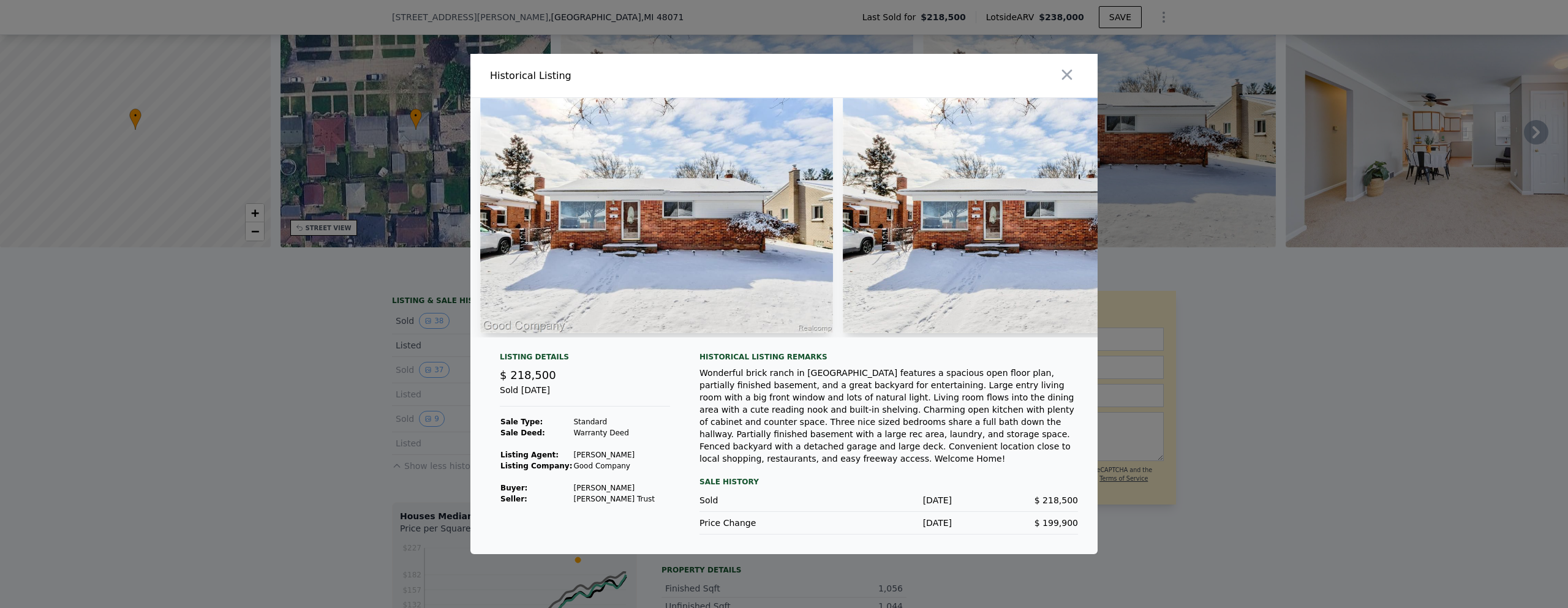
click at [1359, 394] on div at bounding box center [784, 304] width 1568 height 608
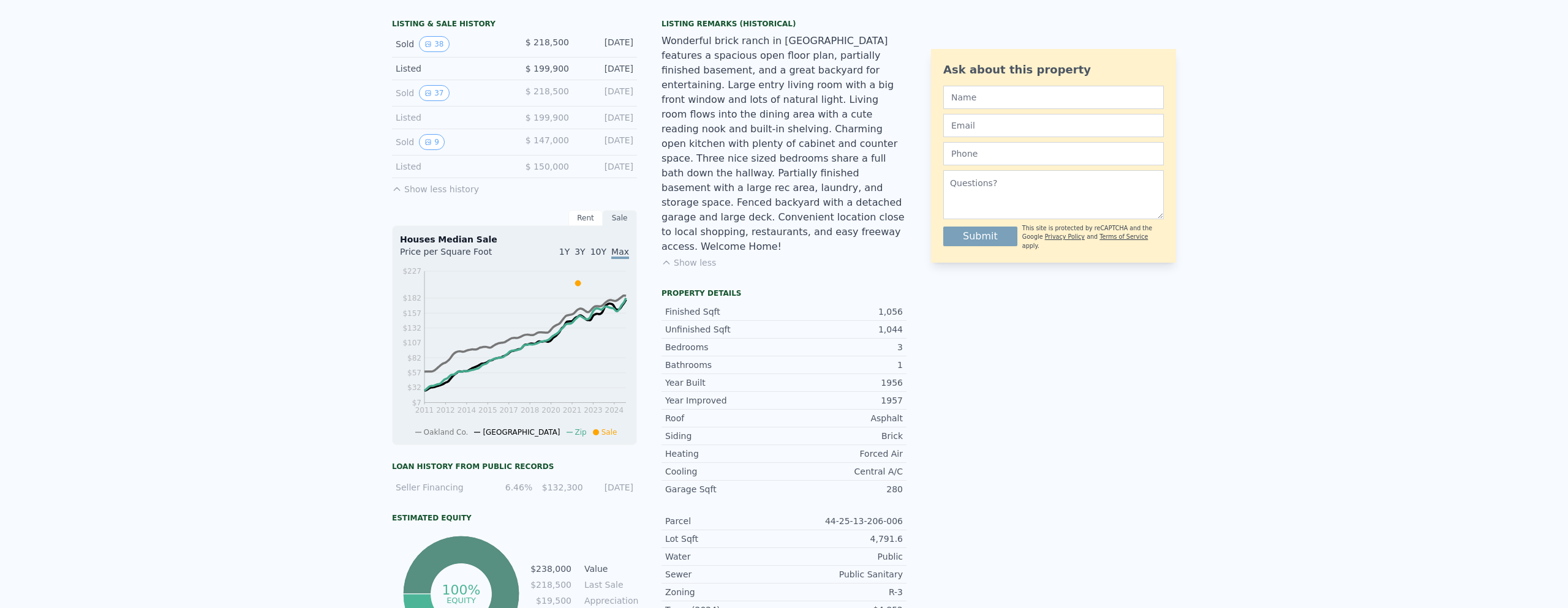
scroll to position [0, 0]
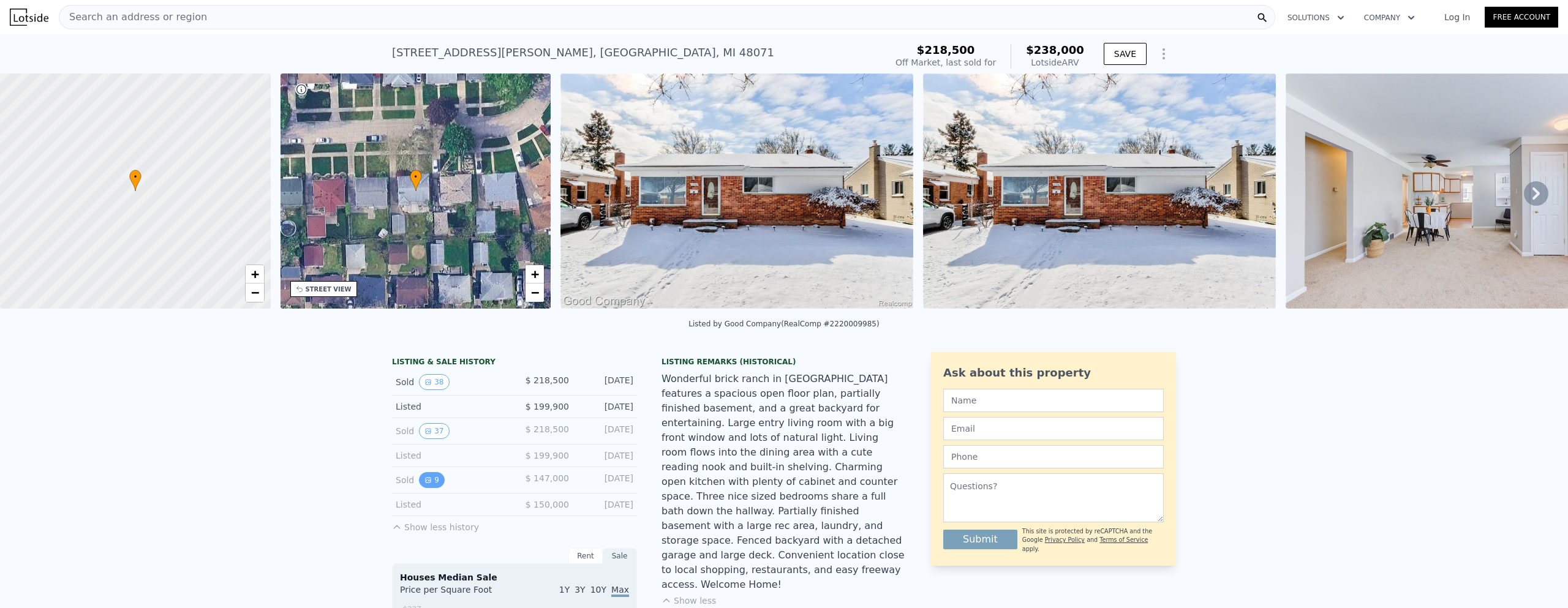
click at [425, 483] on icon "View historical data" at bounding box center [427, 479] width 5 height 5
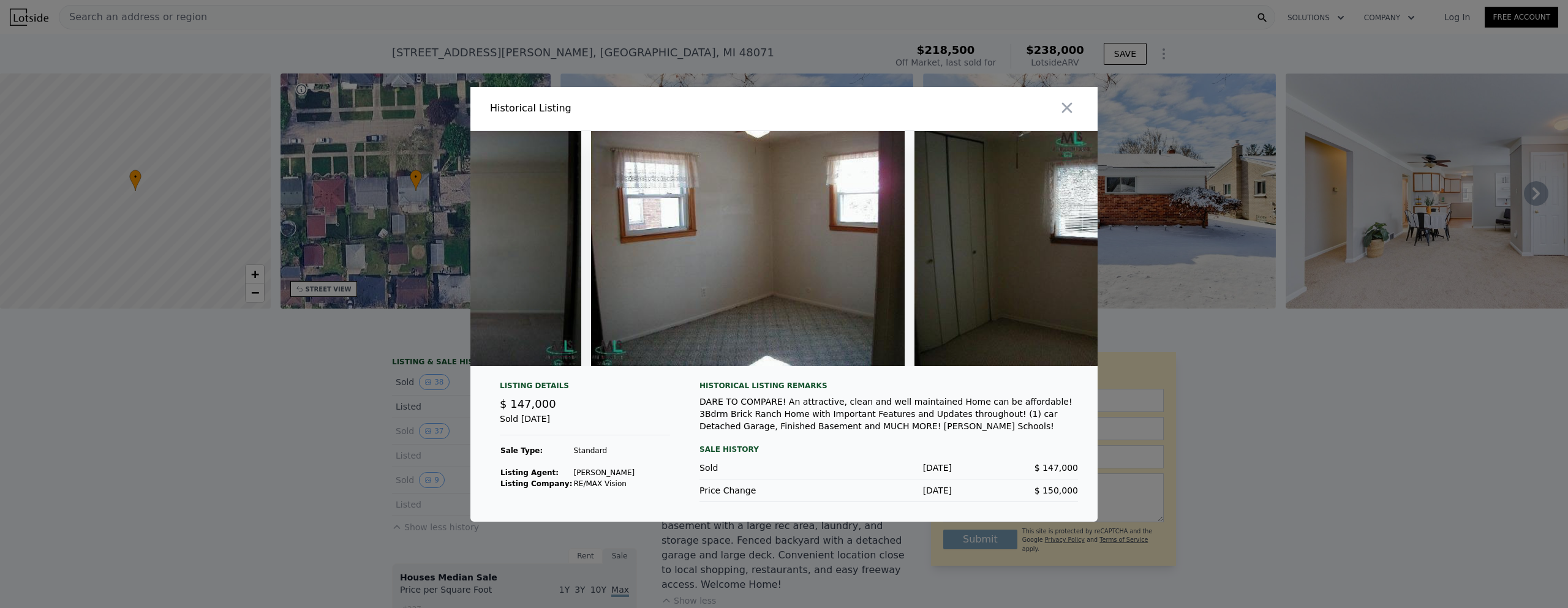
scroll to position [0, 1281]
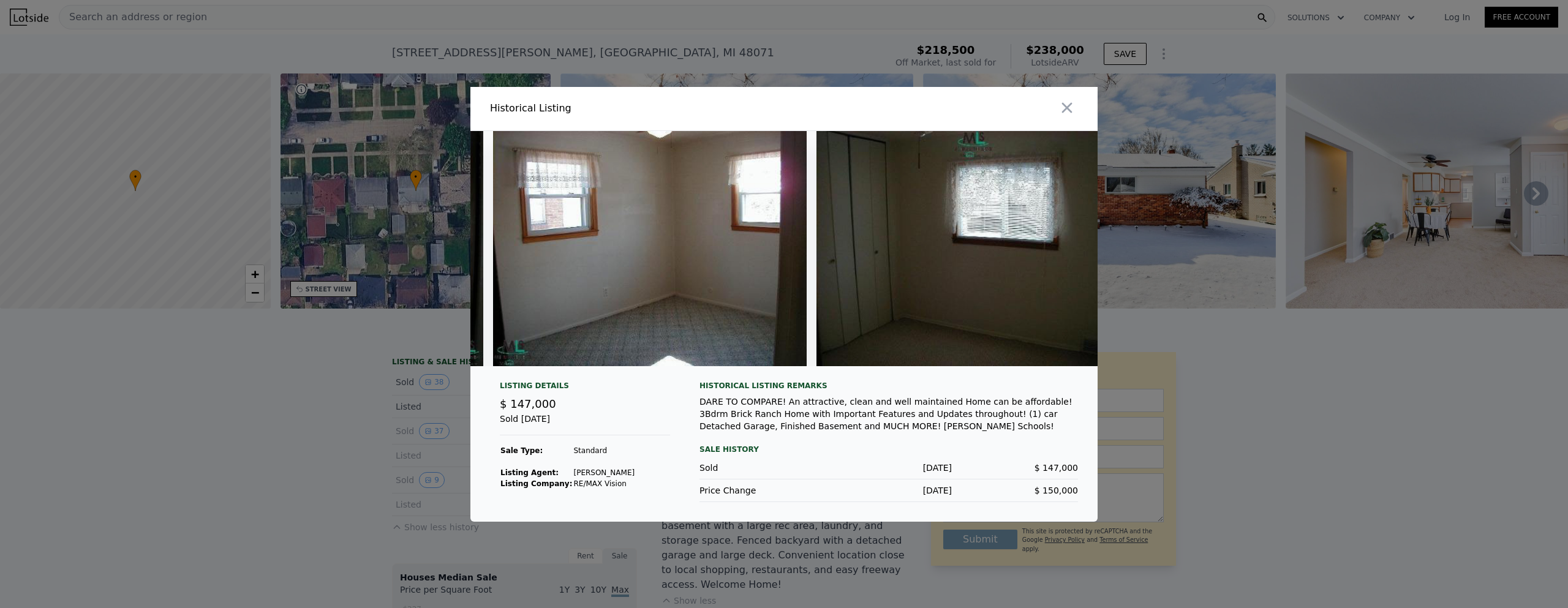
click at [1348, 425] on div at bounding box center [784, 304] width 1568 height 608
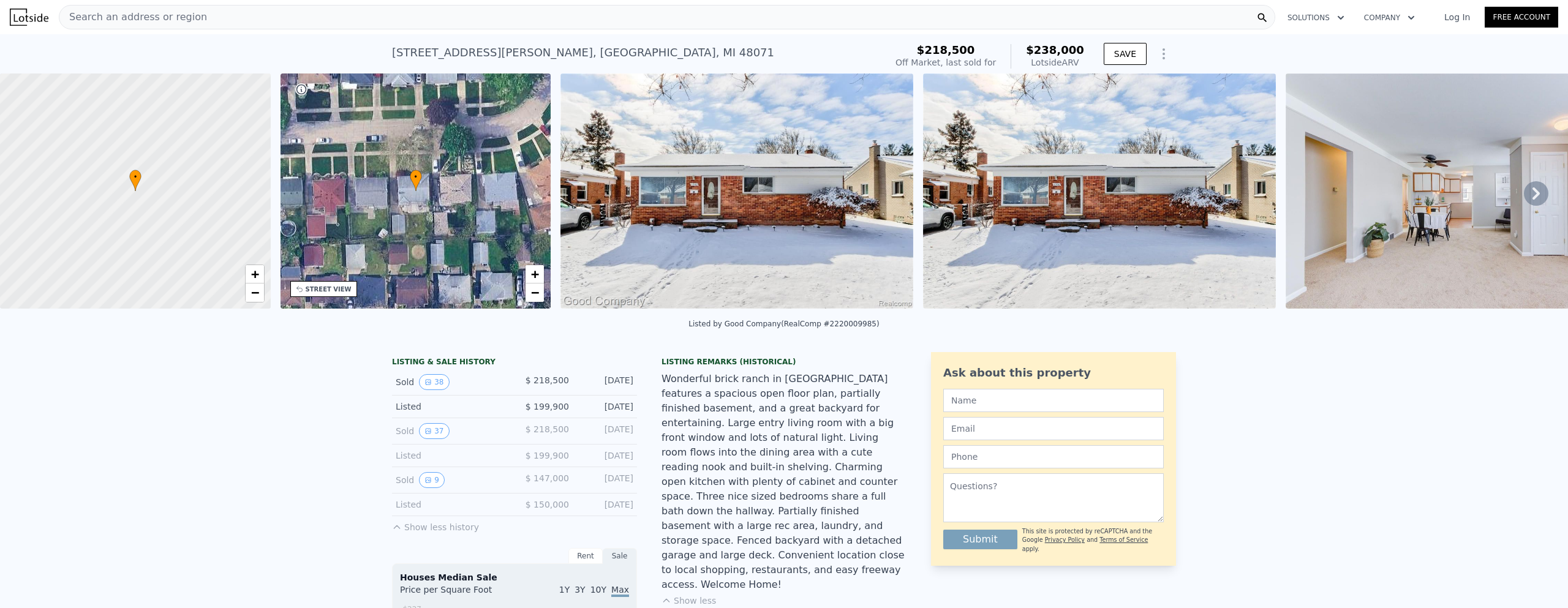
click at [273, 12] on div "Search an address or region" at bounding box center [667, 16] width 1217 height 25
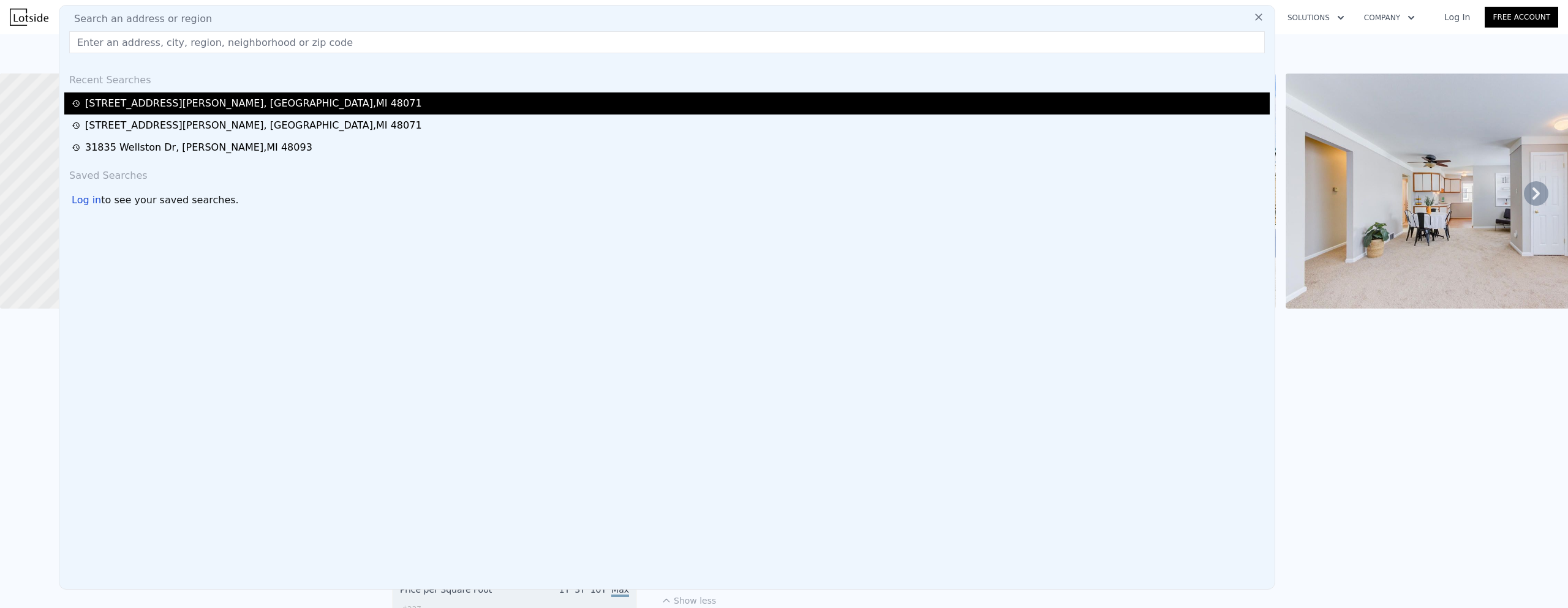
click at [251, 101] on div "[STREET_ADDRESS][PERSON_NAME]" at bounding box center [253, 103] width 337 height 15
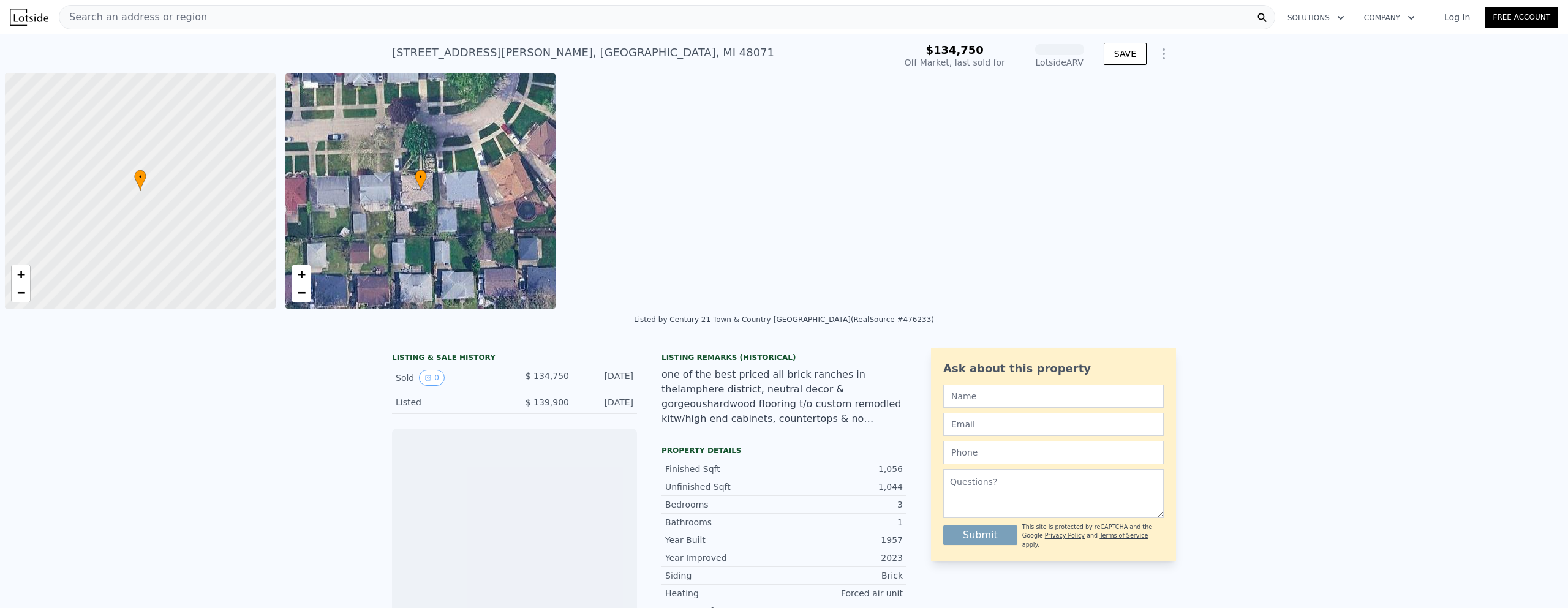
scroll to position [0, 5]
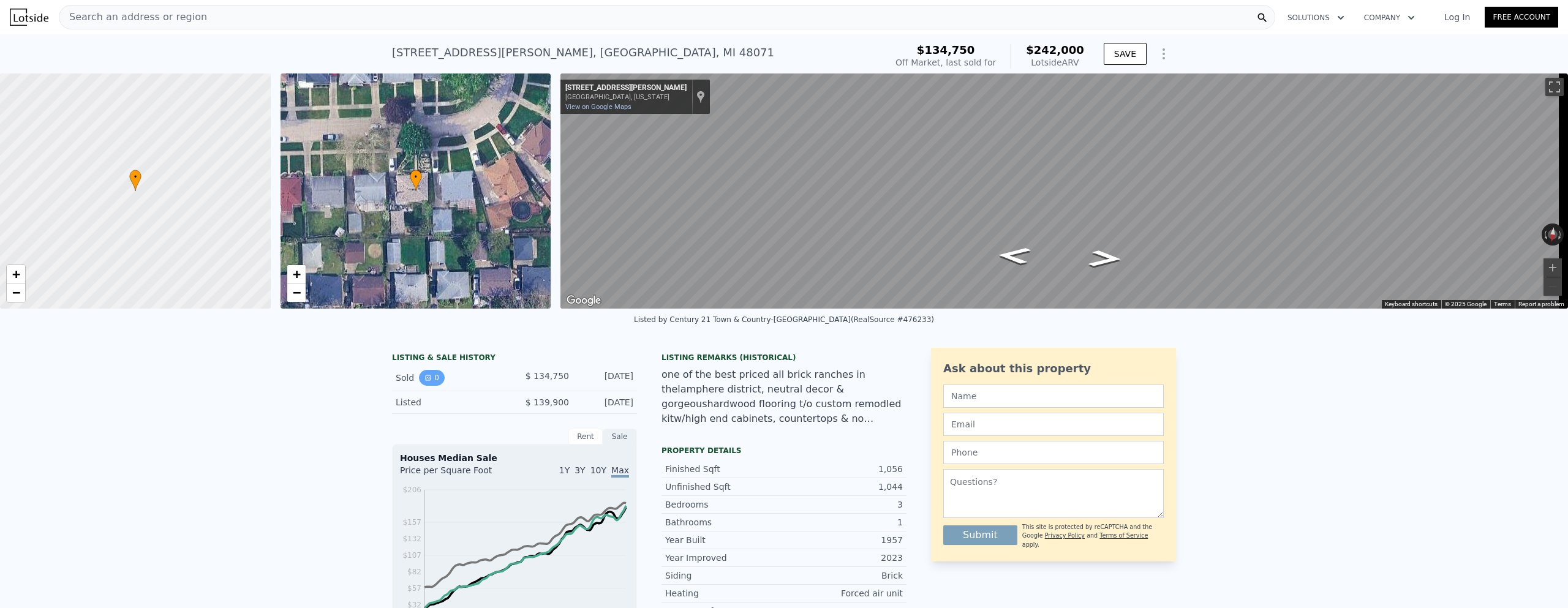
click at [424, 381] on icon "View historical data" at bounding box center [428, 378] width 7 height 7
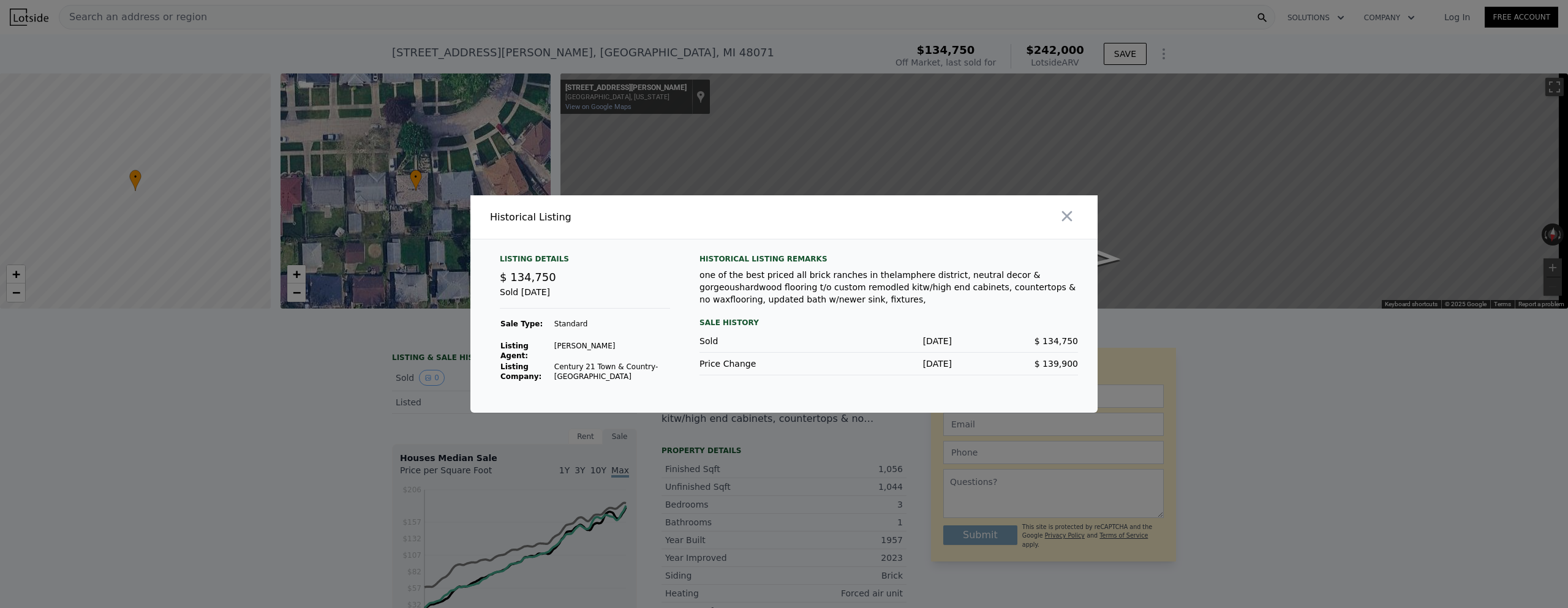
click at [249, 371] on div at bounding box center [784, 304] width 1568 height 608
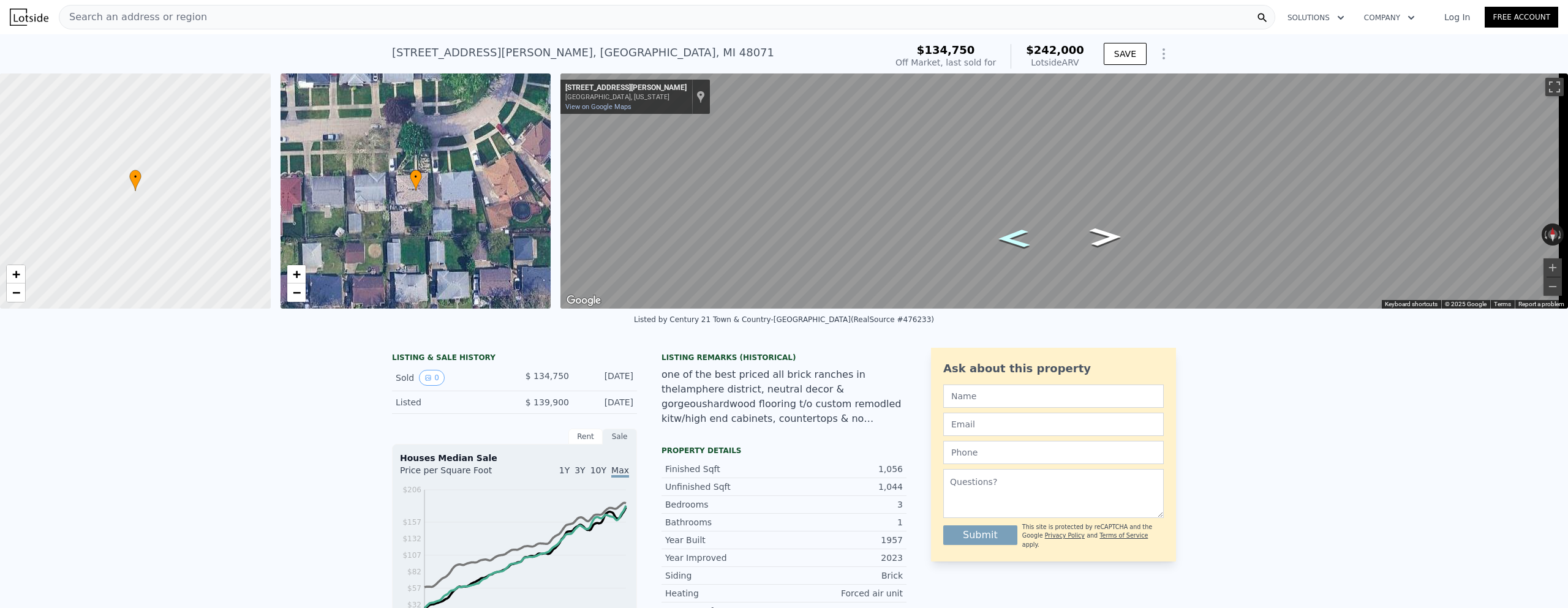
click at [1014, 240] on icon "Go West, Maureen Ave" at bounding box center [1014, 238] width 59 height 27
